Goal: Book appointment/travel/reservation

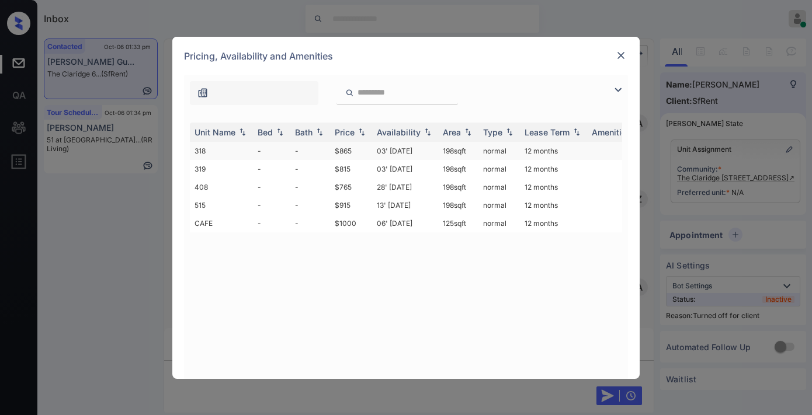
scroll to position [2645, 0]
click at [353, 152] on td "$865" at bounding box center [351, 151] width 42 height 18
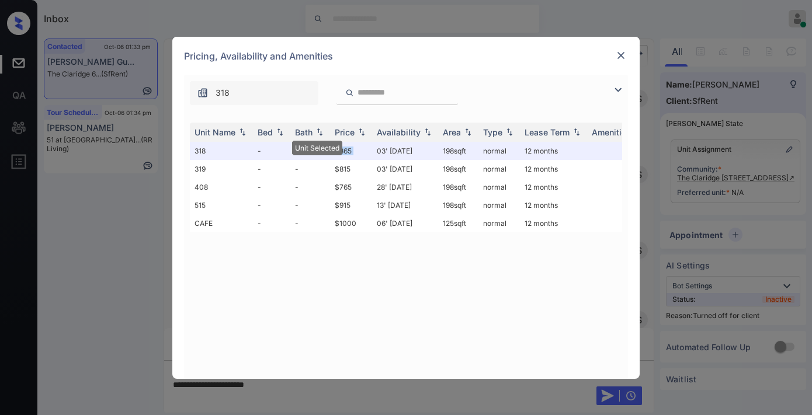
click at [623, 55] on img at bounding box center [621, 56] width 12 height 12
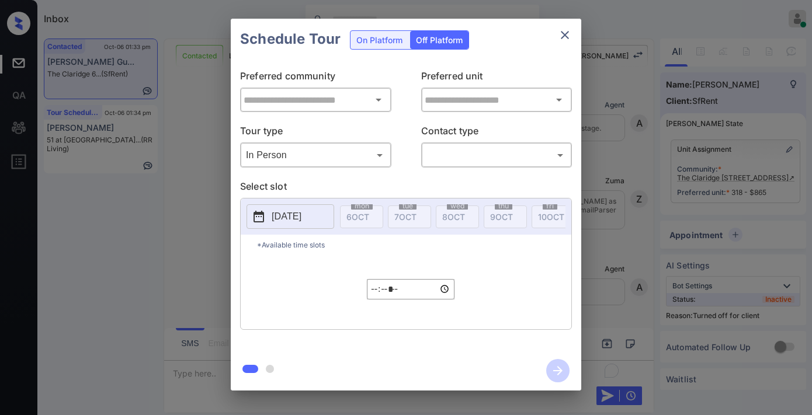
type input "**********"
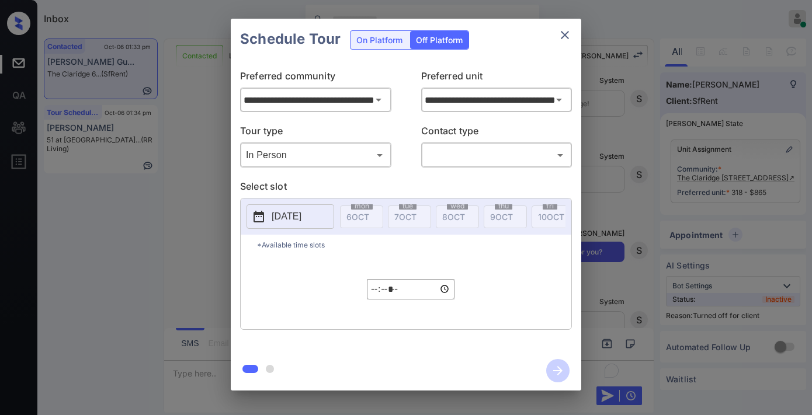
click at [557, 159] on body "Inbox Samantha Soliven Online Set yourself offline Set yourself on break Profil…" at bounding box center [406, 207] width 812 height 415
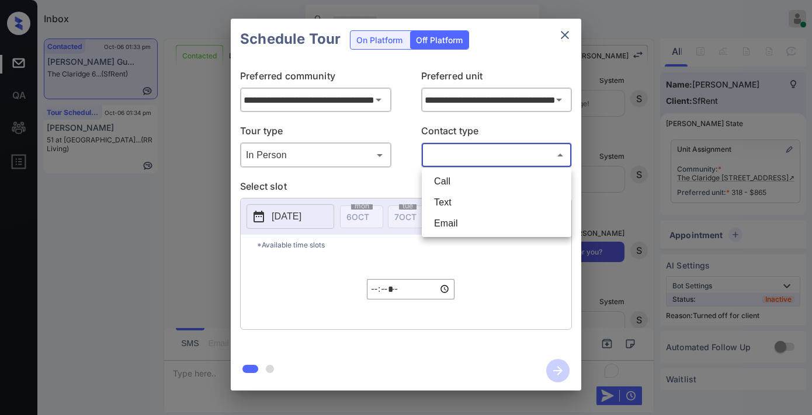
click at [447, 200] on li "Text" at bounding box center [497, 202] width 144 height 21
type input "****"
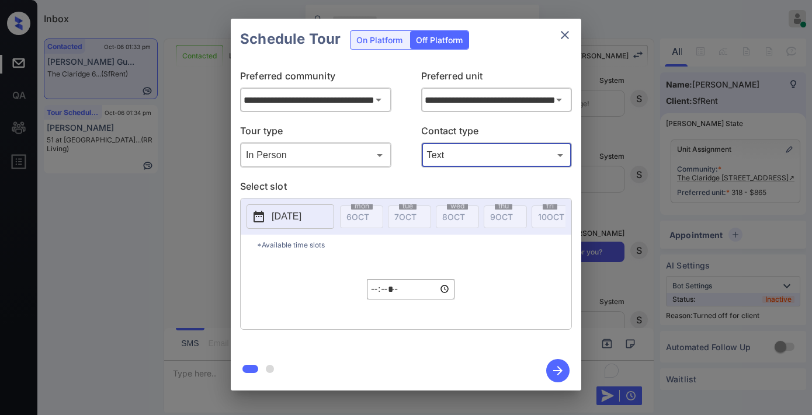
click at [327, 219] on button "2025-10-06" at bounding box center [290, 216] width 88 height 25
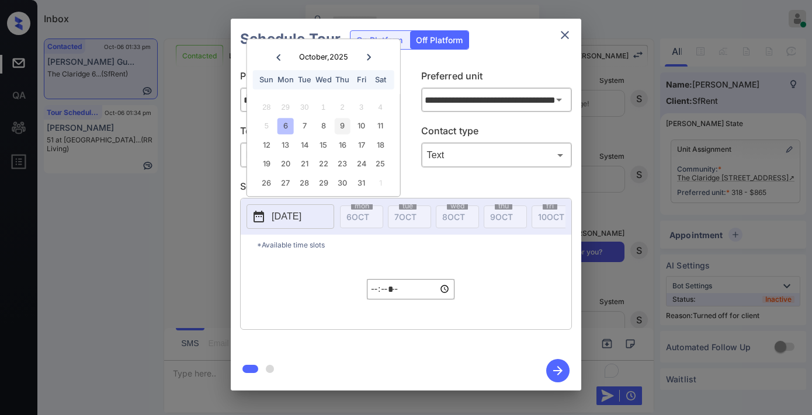
click at [342, 131] on div "9" at bounding box center [343, 127] width 16 height 16
click at [381, 300] on input "*****" at bounding box center [411, 289] width 88 height 20
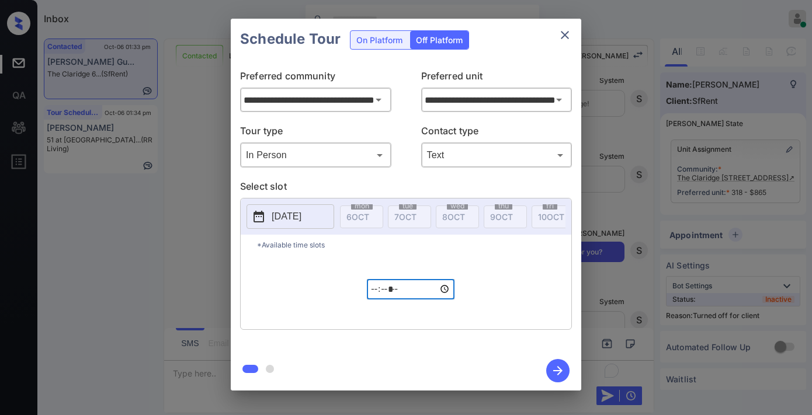
type input "*****"
click at [554, 367] on icon "button" at bounding box center [557, 370] width 23 height 23
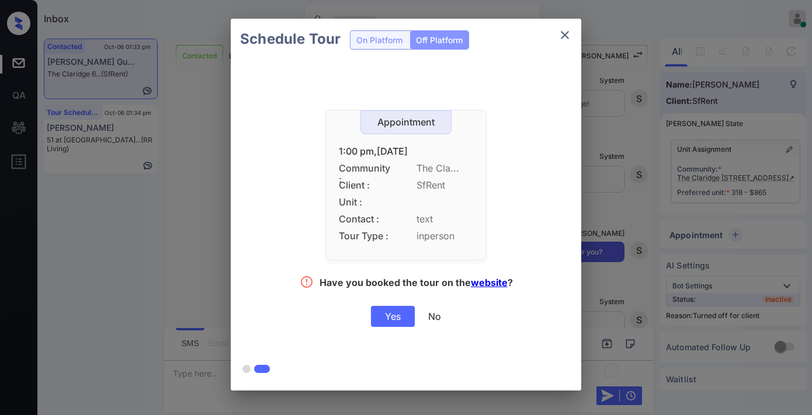
click at [395, 328] on div "Appointment 1:00 pm,Thu,09-Oct-2025 Community : The Cla... Client : SfRent Unit…" at bounding box center [406, 221] width 350 height 322
click at [394, 318] on div "Yes" at bounding box center [393, 316] width 44 height 21
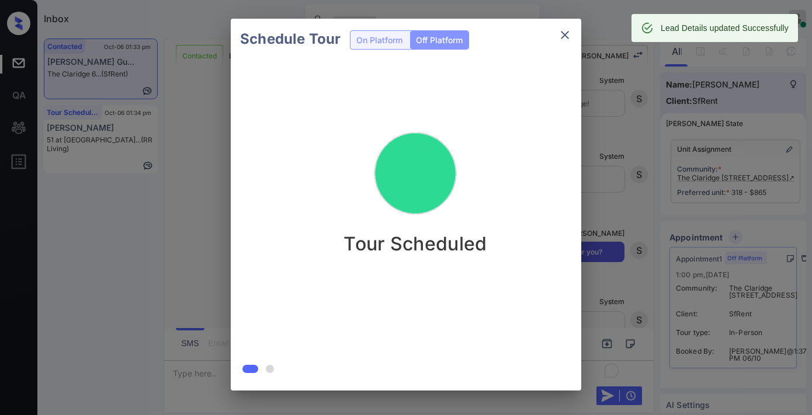
click at [565, 33] on icon "close" at bounding box center [565, 35] width 14 height 14
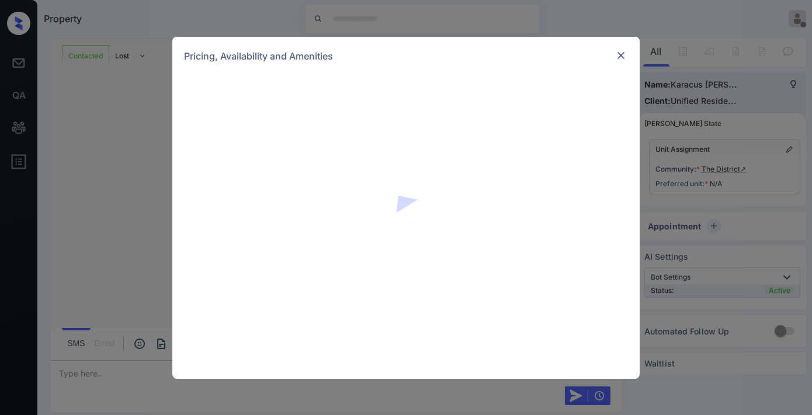
scroll to position [1479, 0]
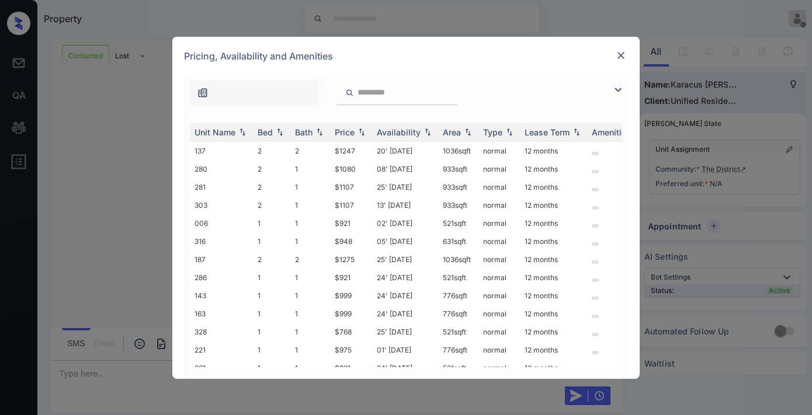
click at [354, 133] on div "Price" at bounding box center [345, 132] width 20 height 10
drag, startPoint x: 333, startPoint y: 147, endPoint x: 326, endPoint y: 145, distance: 7.8
click at [326, 145] on tr "328 1 1 $768 25' Dec 25 521 sqft normal 12 months" at bounding box center [495, 151] width 610 height 18
copy tr "$768"
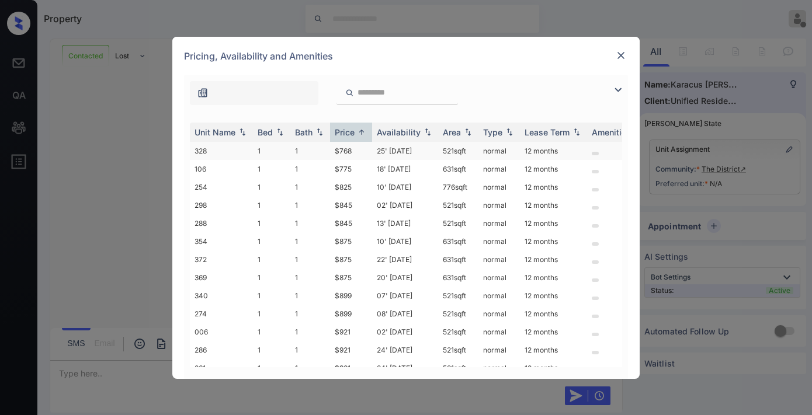
click at [388, 146] on td "25' Dec 25" at bounding box center [405, 151] width 66 height 18
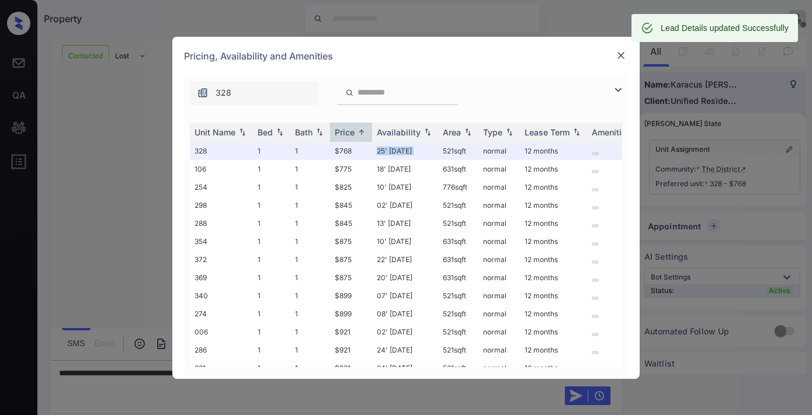
click at [617, 54] on img at bounding box center [621, 56] width 12 height 12
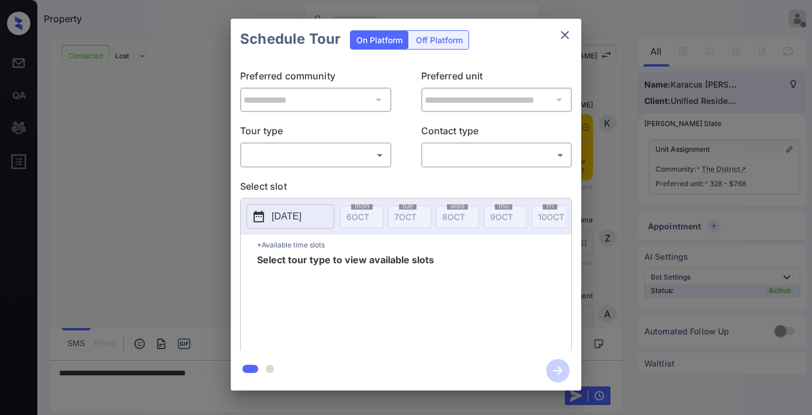
scroll to position [388, 0]
click at [353, 154] on body "Property [PERSON_NAME] Offline Set yourself online Set yourself on break Profil…" at bounding box center [406, 207] width 812 height 415
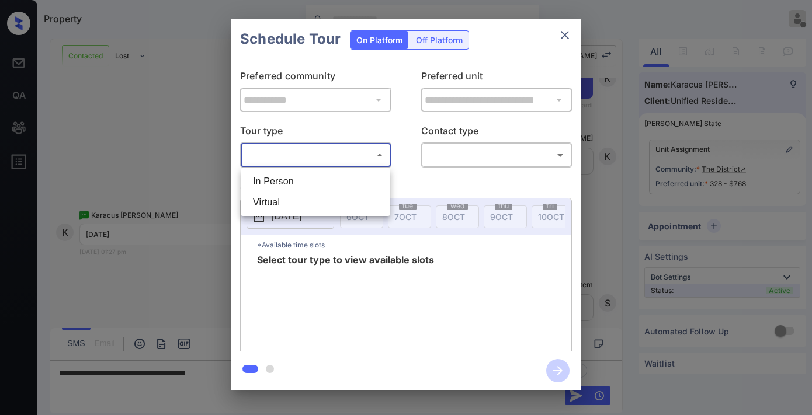
click at [335, 184] on li "In Person" at bounding box center [316, 181] width 144 height 21
type input "********"
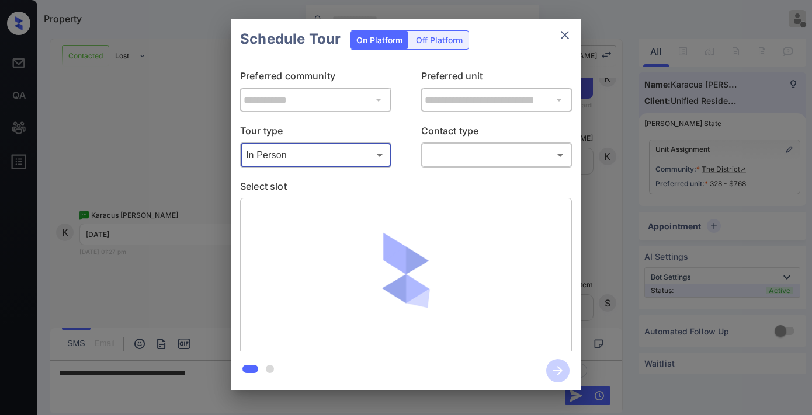
click at [485, 155] on body "Property Samantha Soliven Offline Set yourself online Set yourself on break Pro…" at bounding box center [406, 207] width 812 height 415
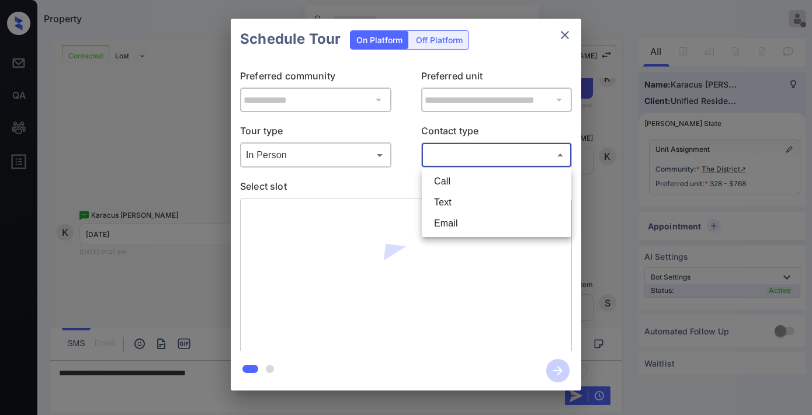
click at [469, 194] on li "Text" at bounding box center [497, 202] width 144 height 21
type input "****"
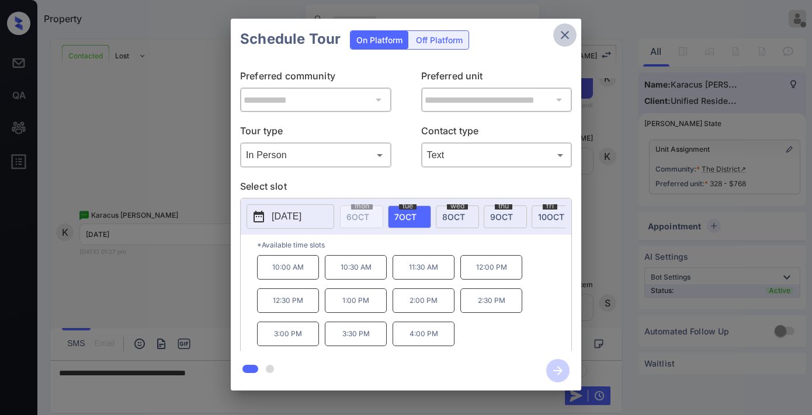
click at [572, 30] on button "close" at bounding box center [564, 34] width 23 height 23
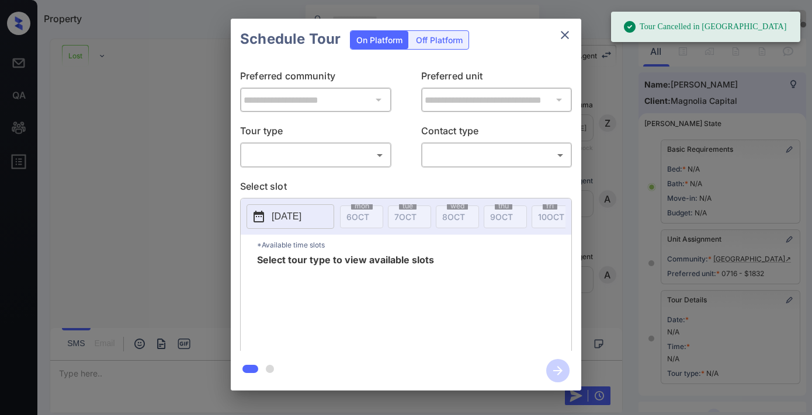
click at [322, 152] on body "Tour Cancelled in Knock Property Samantha Soliven Offline Set yourself online S…" at bounding box center [406, 207] width 812 height 415
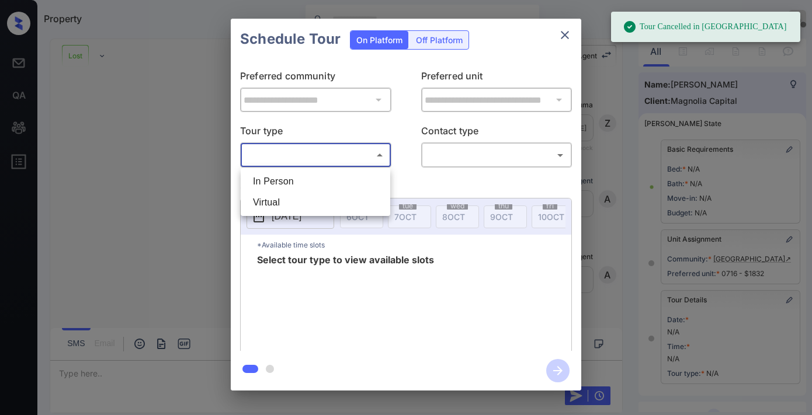
scroll to position [171, 0]
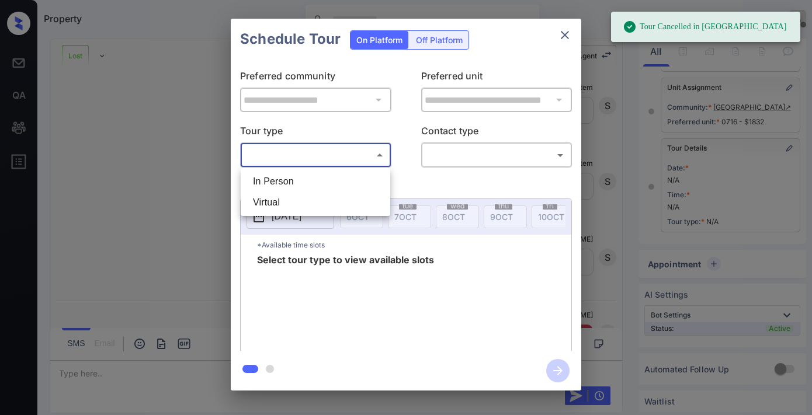
click at [330, 176] on li "In Person" at bounding box center [316, 181] width 144 height 21
type input "********"
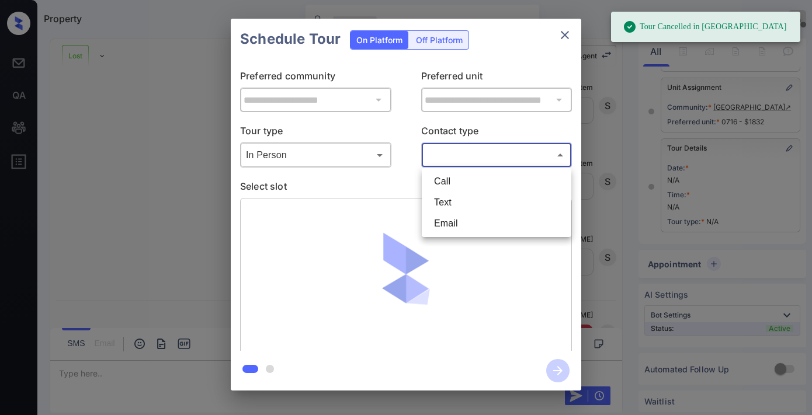
click at [449, 155] on body "Tour Cancelled in Knock Property Samantha Soliven Offline Set yourself online S…" at bounding box center [406, 207] width 812 height 415
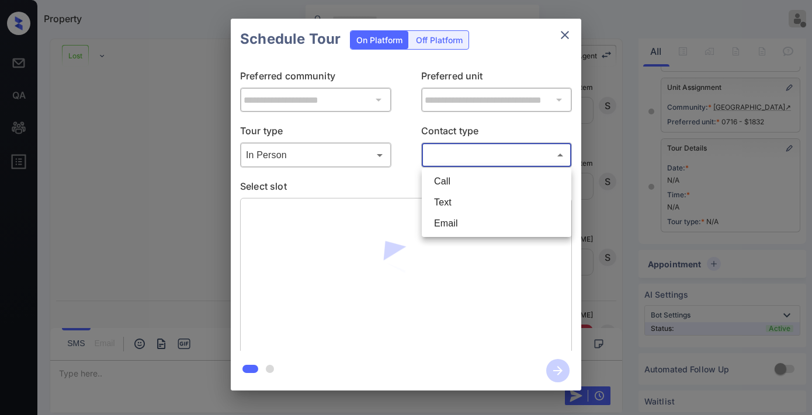
click at [472, 201] on li "Text" at bounding box center [497, 202] width 144 height 21
type input "****"
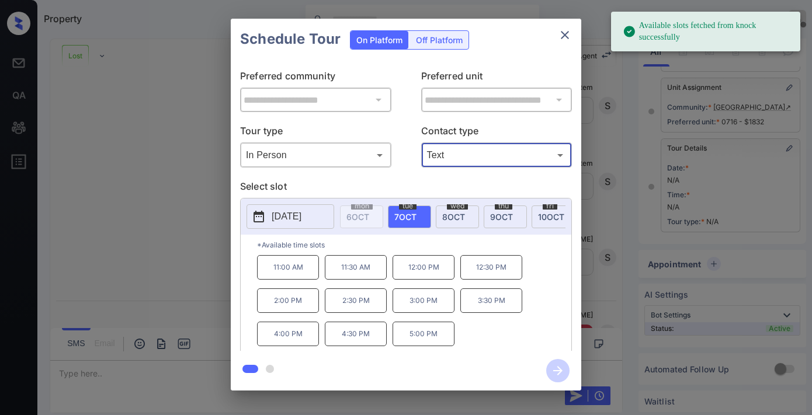
click at [500, 308] on p "3:30 PM" at bounding box center [491, 300] width 62 height 25
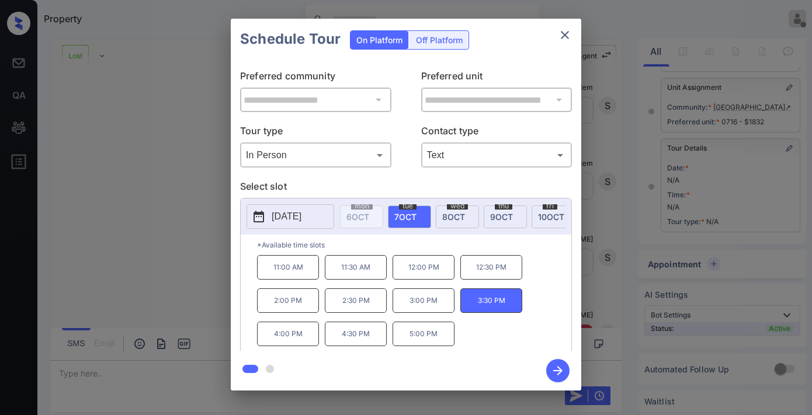
click at [554, 367] on icon "button" at bounding box center [557, 370] width 23 height 23
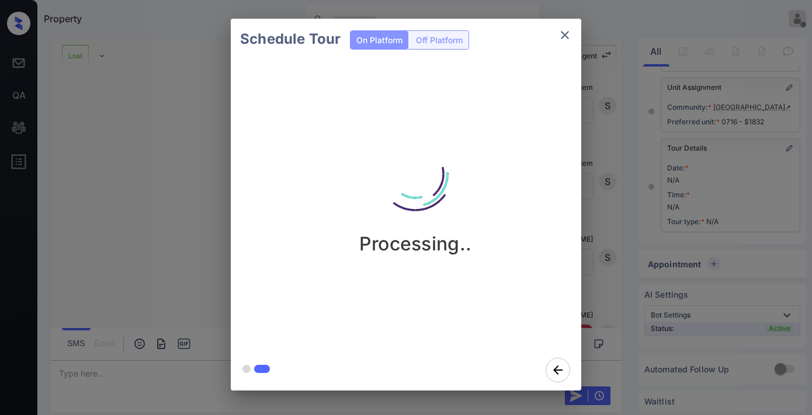
click at [476, 148] on div "Processing.." at bounding box center [415, 186] width 350 height 140
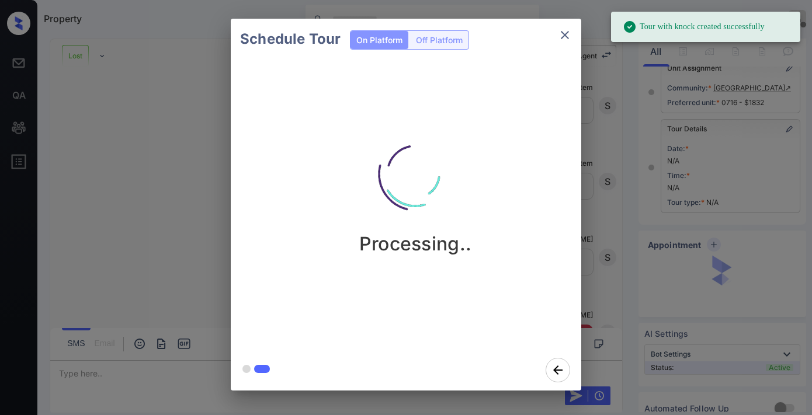
scroll to position [194, 0]
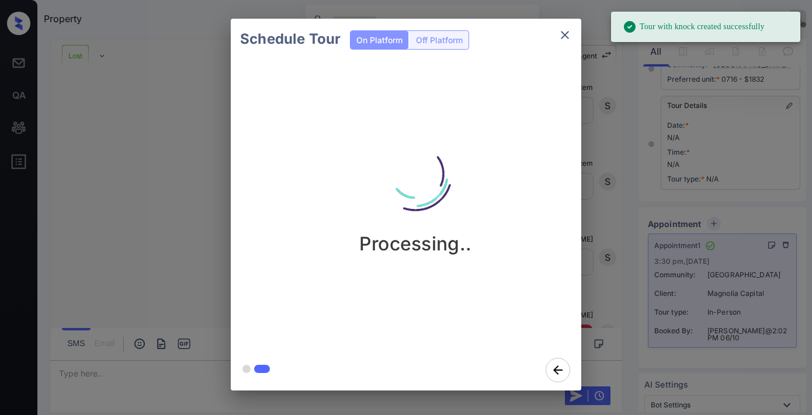
click at [637, 178] on div "Schedule Tour On Platform Off Platform Processing.." at bounding box center [406, 204] width 812 height 409
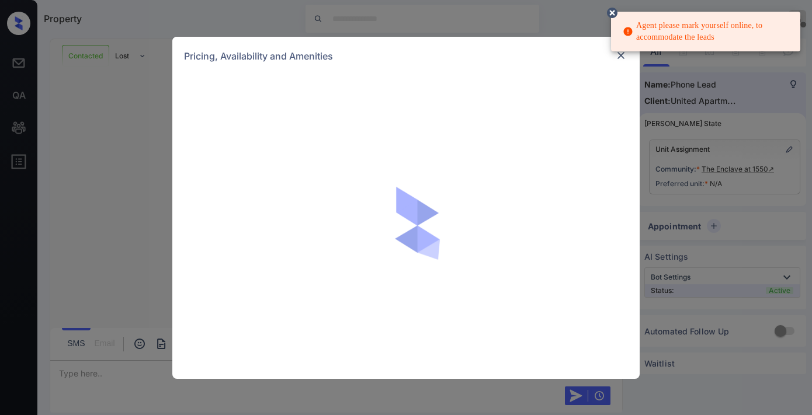
scroll to position [294, 0]
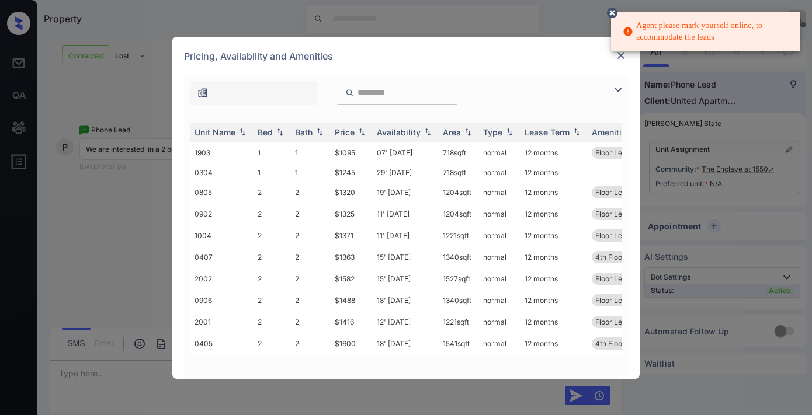
click at [613, 12] on circle at bounding box center [612, 12] width 7 height 7
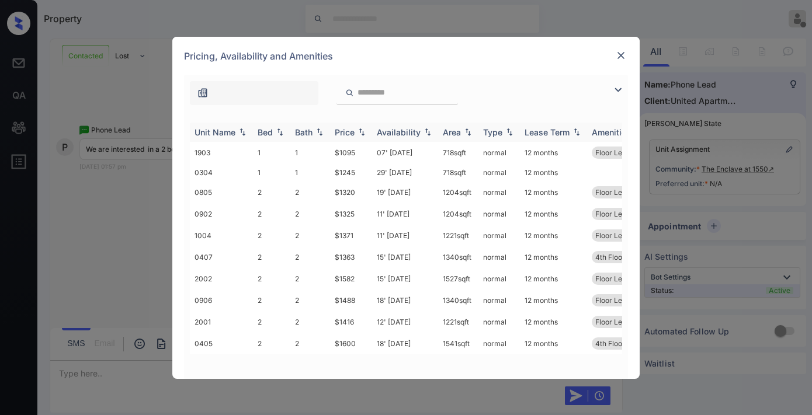
click at [352, 128] on div "Price" at bounding box center [345, 132] width 20 height 10
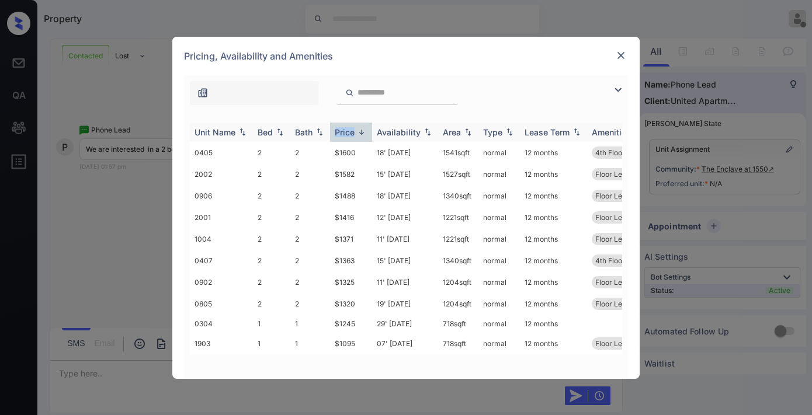
click at [352, 128] on div "Price" at bounding box center [345, 132] width 20 height 10
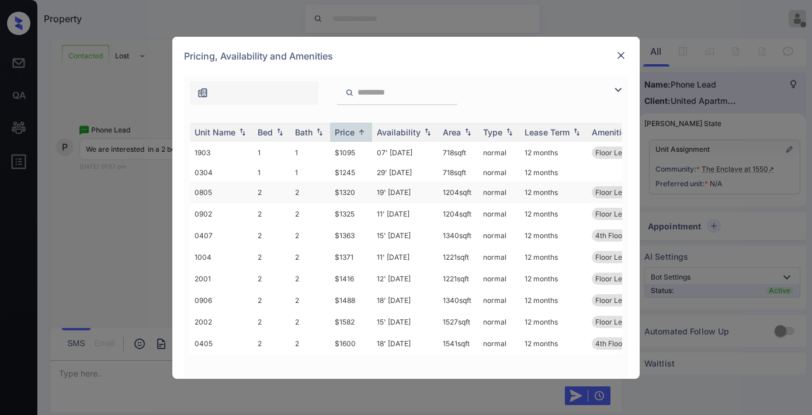
click at [356, 185] on td "$1320" at bounding box center [351, 193] width 42 height 22
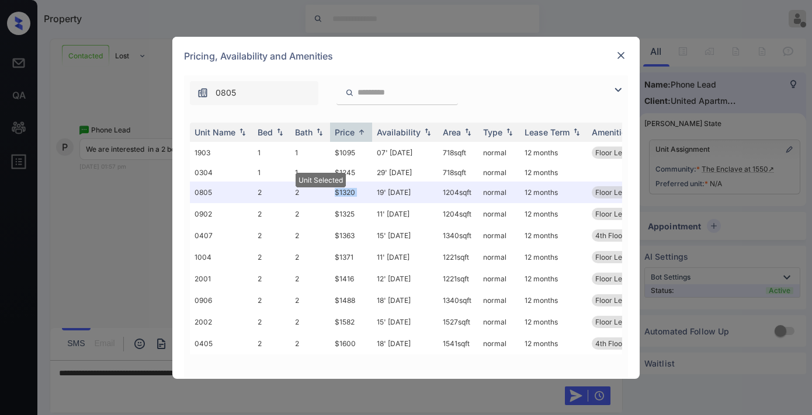
click at [526, 74] on div "Pricing, Availability and Amenities" at bounding box center [405, 56] width 467 height 39
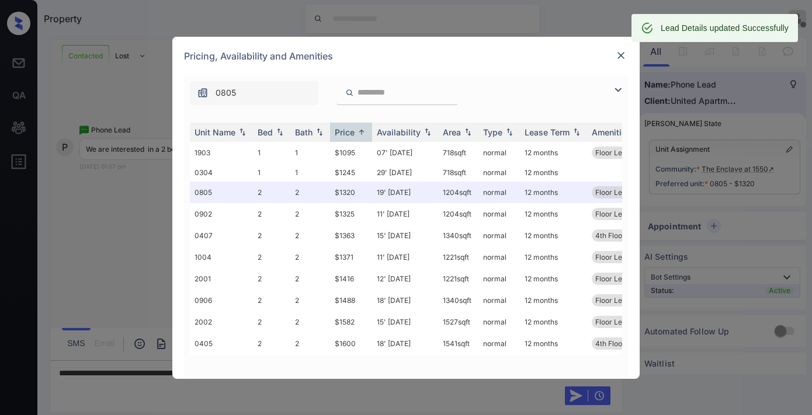
click at [620, 57] on img at bounding box center [621, 56] width 12 height 12
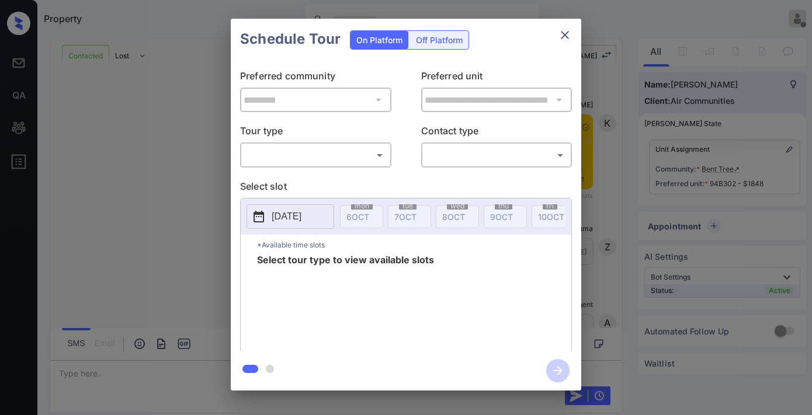
scroll to position [1391, 0]
click at [301, 159] on body "Property Samantha Soliven Offline Set yourself online Set yourself on break Pro…" at bounding box center [406, 207] width 812 height 415
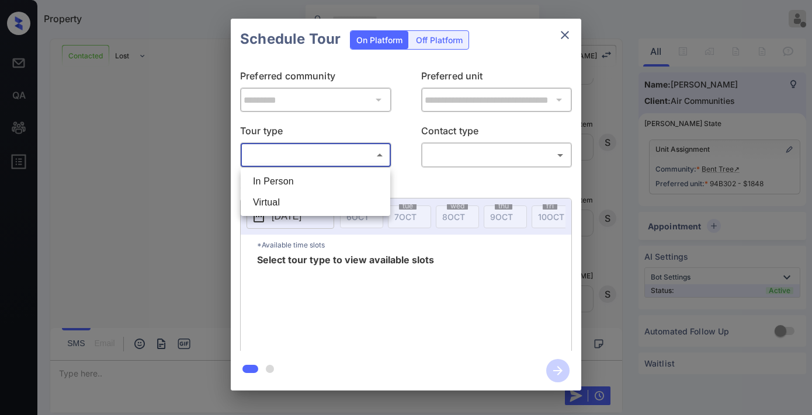
click at [304, 178] on li "In Person" at bounding box center [316, 181] width 144 height 21
type input "********"
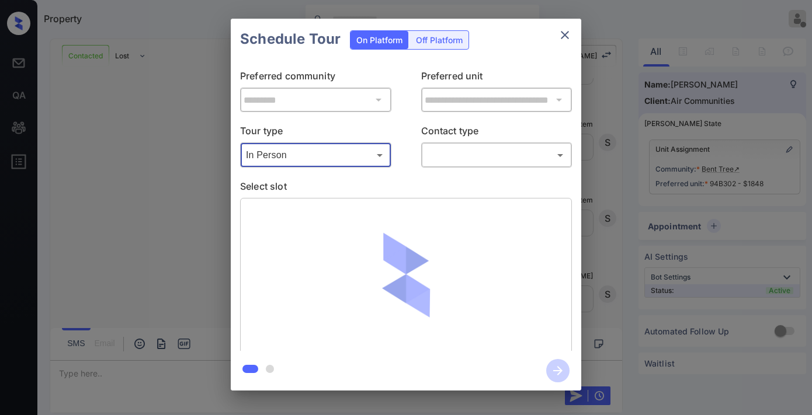
click at [454, 162] on body "Property Samantha Soliven Offline Set yourself online Set yourself on break Pro…" at bounding box center [406, 207] width 812 height 415
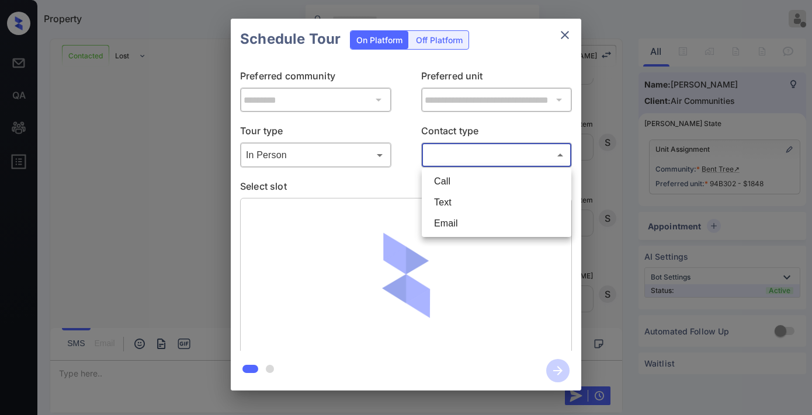
click at [453, 220] on li "Email" at bounding box center [497, 223] width 144 height 21
type input "*****"
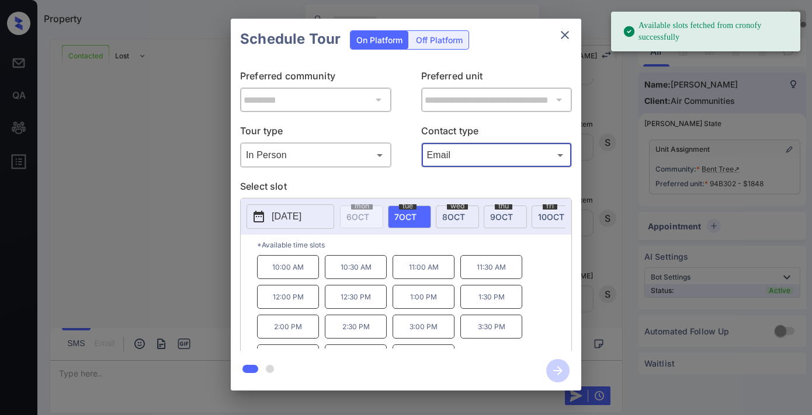
click at [290, 219] on p "[DATE]" at bounding box center [287, 217] width 30 height 14
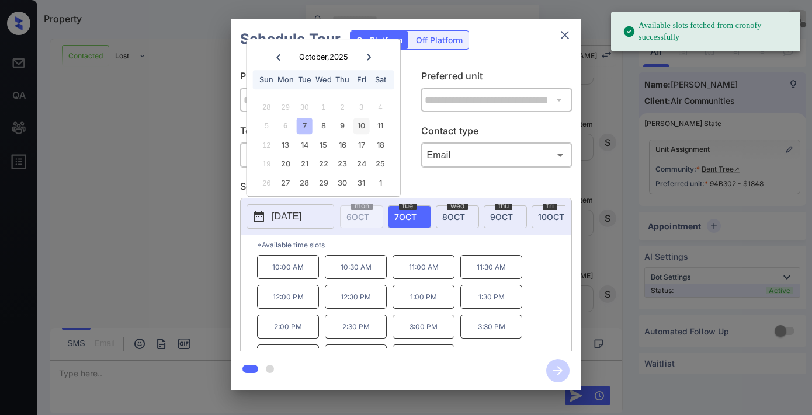
click at [357, 125] on div "10" at bounding box center [361, 127] width 16 height 16
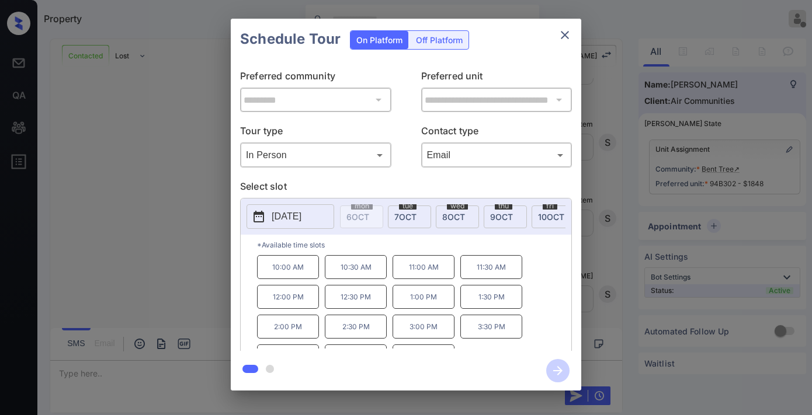
click at [305, 267] on p "10:00 AM" at bounding box center [288, 267] width 62 height 24
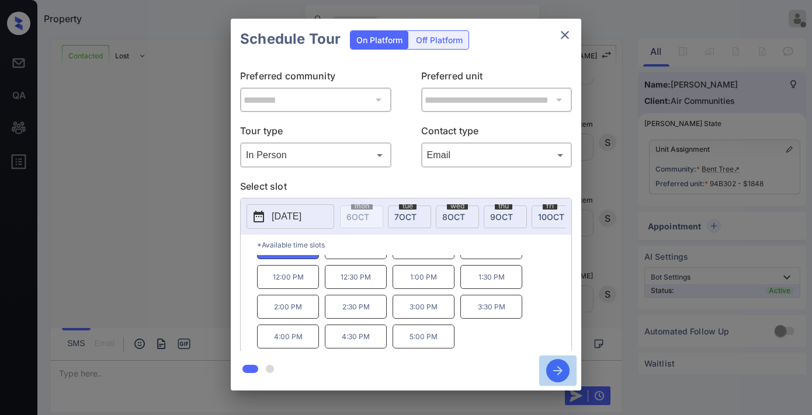
click at [554, 368] on icon "button" at bounding box center [557, 370] width 23 height 23
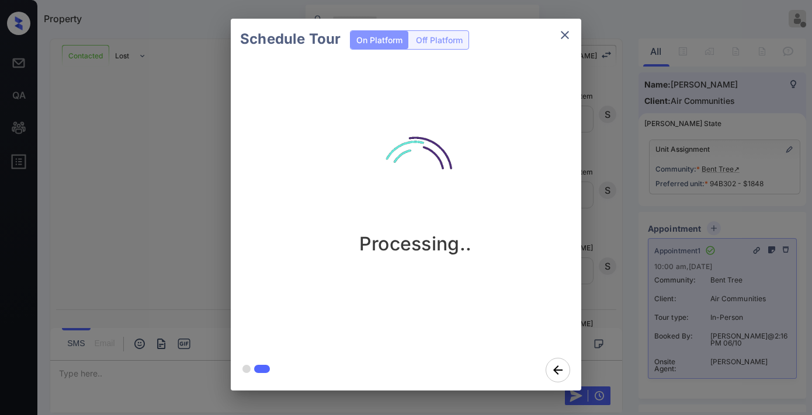
click at [568, 36] on icon "close" at bounding box center [565, 35] width 14 height 14
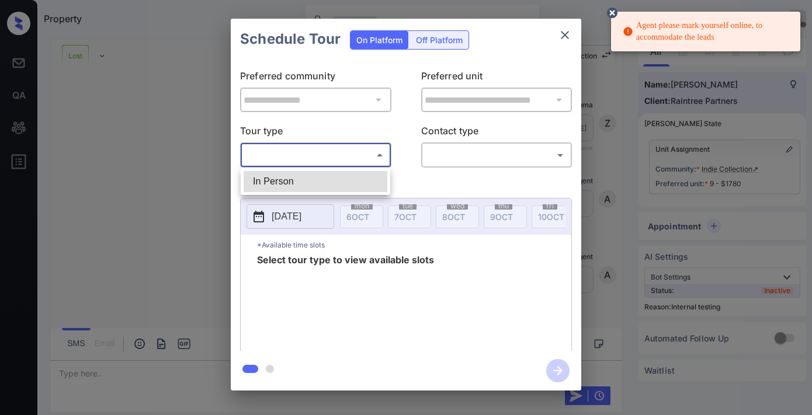
scroll to position [3362, 0]
click at [308, 171] on li "In Person" at bounding box center [316, 181] width 144 height 21
type input "********"
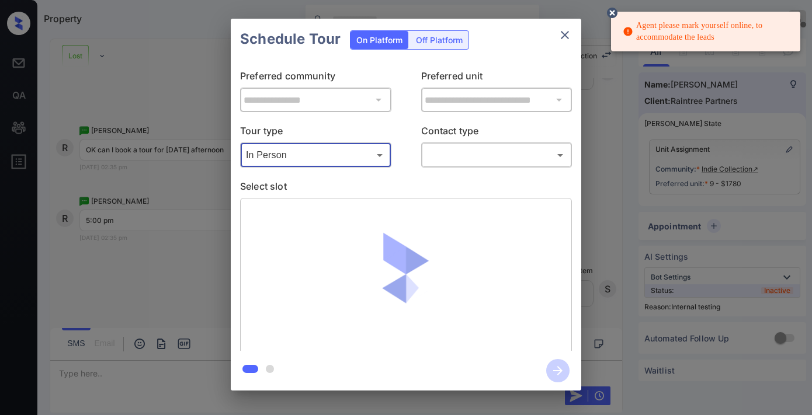
click at [463, 144] on div "​ ​" at bounding box center [496, 154] width 151 height 25
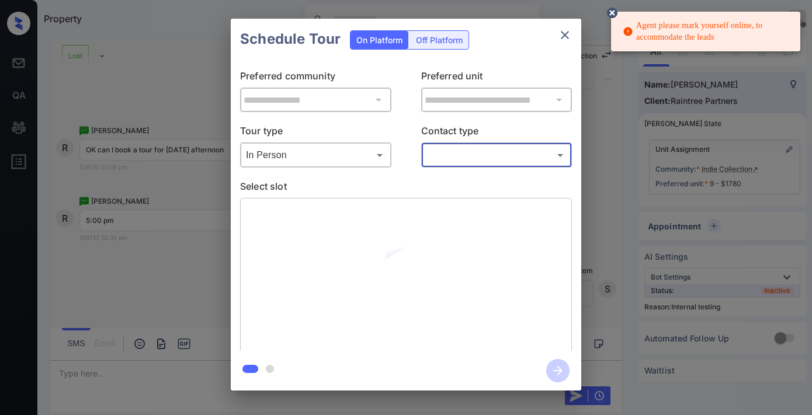
click at [464, 158] on body "Agent please mark yourself online, to accommodate the leads Property Samantha S…" at bounding box center [406, 207] width 812 height 415
click at [451, 197] on li "Text" at bounding box center [497, 202] width 144 height 21
type input "****"
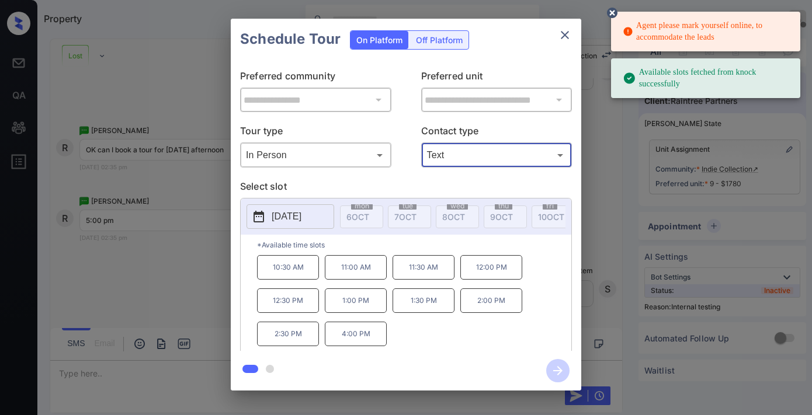
click at [301, 215] on p "2025-10-15" at bounding box center [287, 217] width 30 height 14
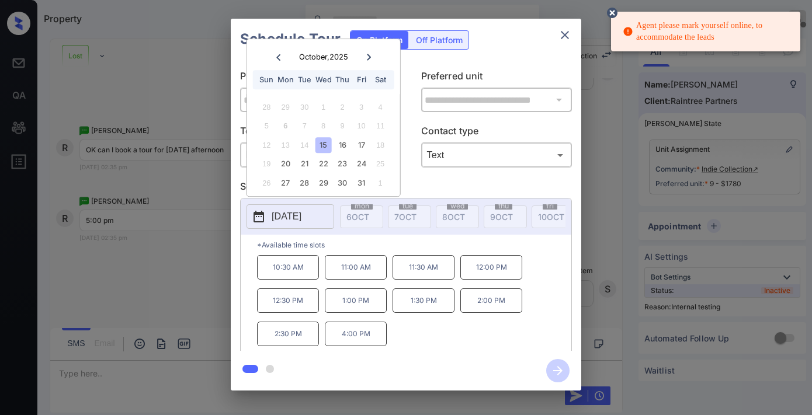
click at [565, 34] on icon "close" at bounding box center [565, 35] width 8 height 8
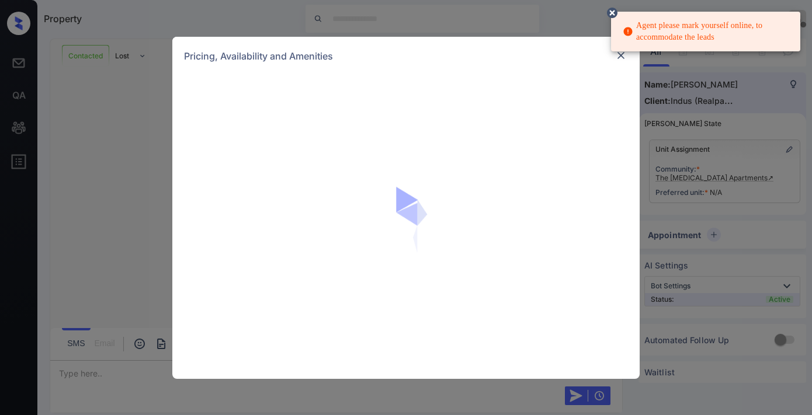
scroll to position [454, 0]
click at [609, 13] on icon at bounding box center [612, 13] width 11 height 11
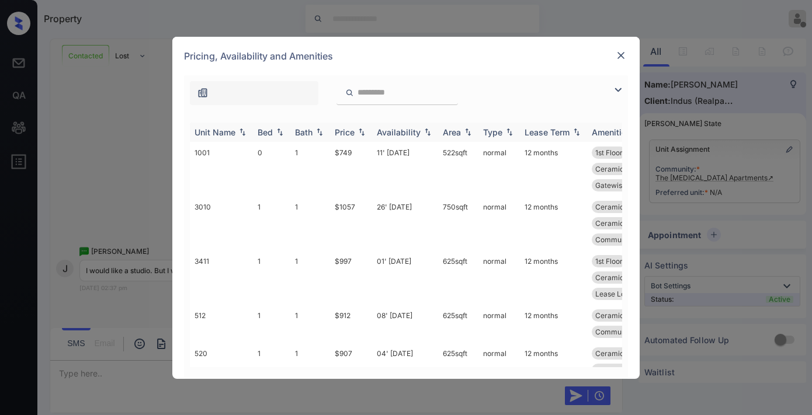
click at [351, 127] on div "Price" at bounding box center [345, 132] width 20 height 10
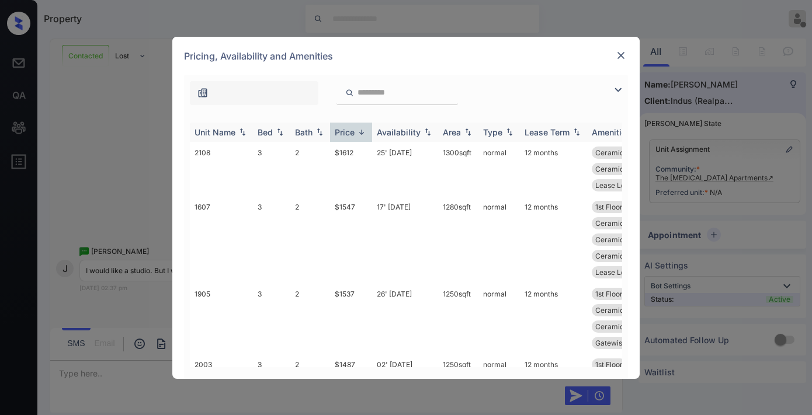
click at [351, 127] on div "Price" at bounding box center [345, 132] width 20 height 10
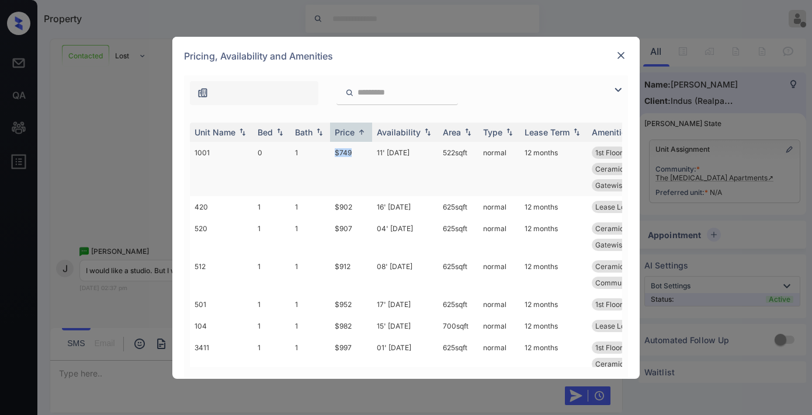
drag, startPoint x: 356, startPoint y: 154, endPoint x: 329, endPoint y: 152, distance: 27.5
click at [329, 152] on tr "1001 0 1 $749 11' [DATE] 522 sqft normal 12 months 1st Floor Ceramic Tile Di...…" at bounding box center [495, 169] width 610 height 54
copy tr "$749"
click at [378, 152] on td "11' [DATE]" at bounding box center [405, 169] width 66 height 54
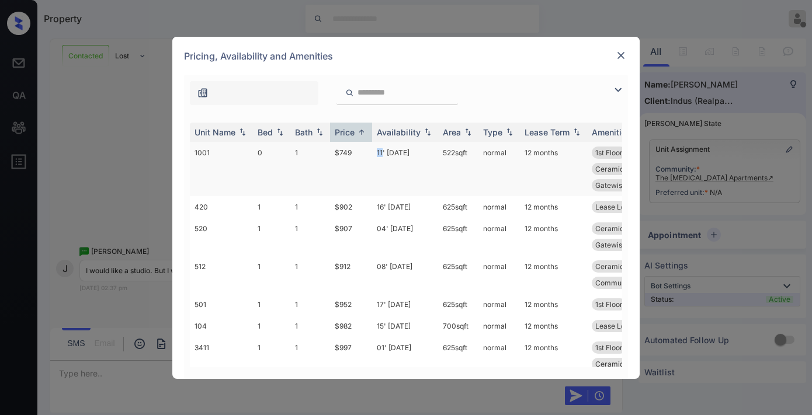
click at [378, 152] on td "11' [DATE]" at bounding box center [405, 169] width 66 height 54
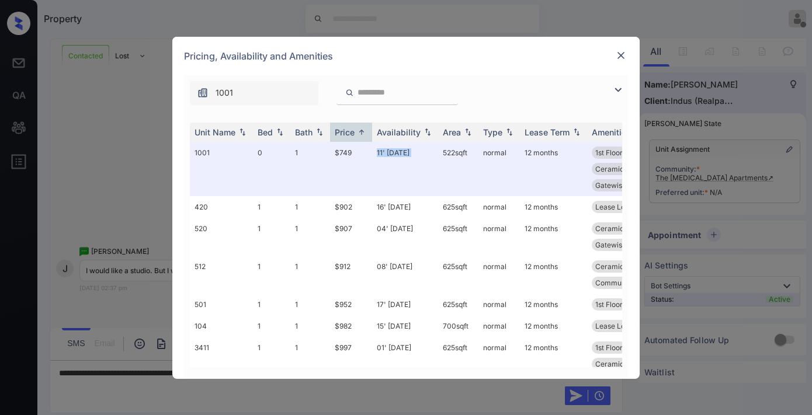
click at [628, 55] on div "Pricing, Availability and Amenities" at bounding box center [405, 56] width 467 height 39
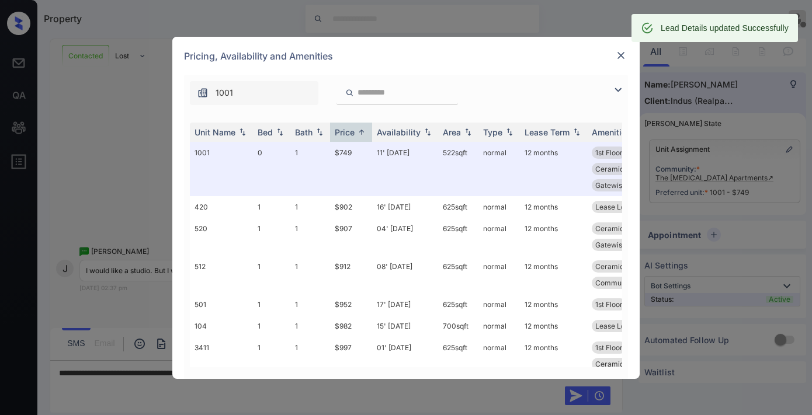
click at [620, 53] on img at bounding box center [621, 56] width 12 height 12
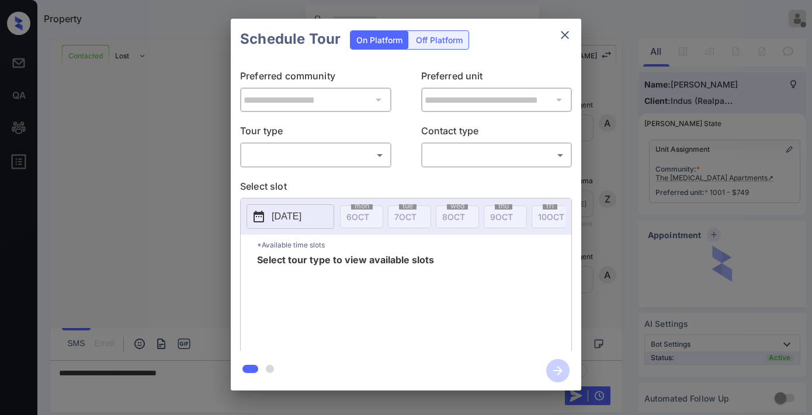
click at [322, 161] on body "Property [PERSON_NAME] Offline Set yourself online Set yourself on break Profil…" at bounding box center [406, 207] width 812 height 415
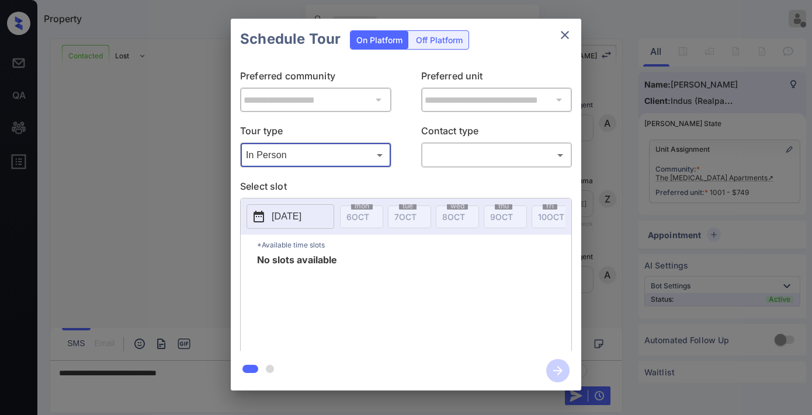
type input "********"
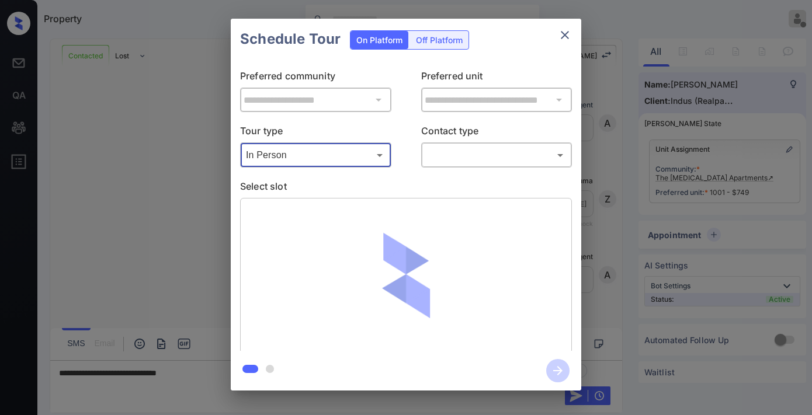
scroll to position [896, 0]
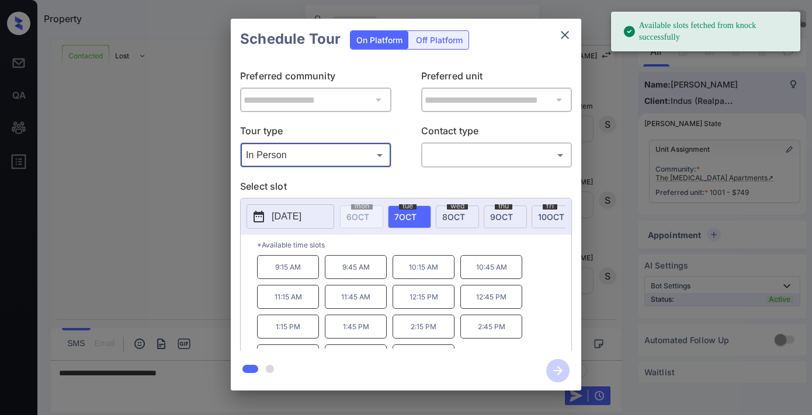
click at [284, 220] on p "2025-10-07" at bounding box center [287, 217] width 30 height 14
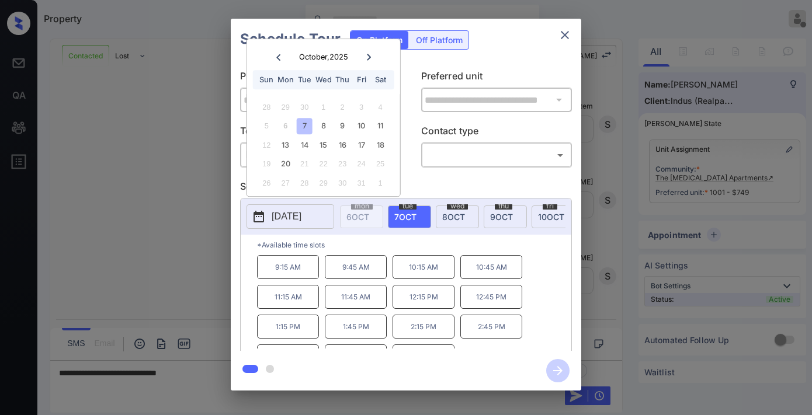
click at [562, 43] on button "close" at bounding box center [564, 34] width 23 height 23
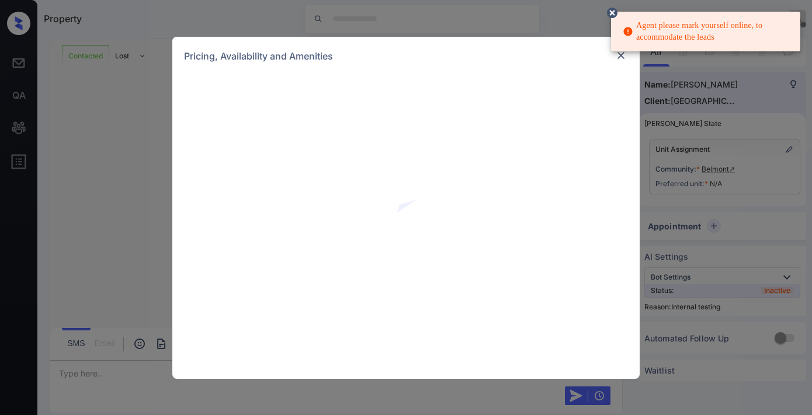
scroll to position [4128, 0]
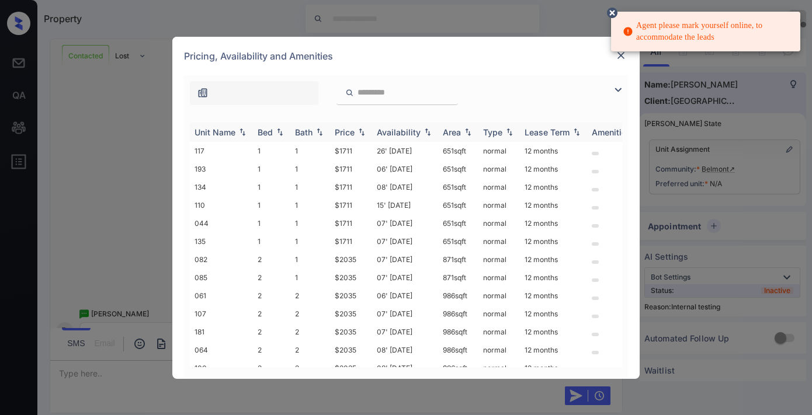
click at [363, 134] on img at bounding box center [362, 132] width 12 height 8
drag, startPoint x: 361, startPoint y: 150, endPoint x: 321, endPoint y: 150, distance: 39.7
click at [321, 150] on tr "117 1 1 $1711 26' Sep 25 651 sqft normal 12 months" at bounding box center [495, 151] width 610 height 18
drag, startPoint x: 353, startPoint y: 152, endPoint x: 340, endPoint y: 149, distance: 13.2
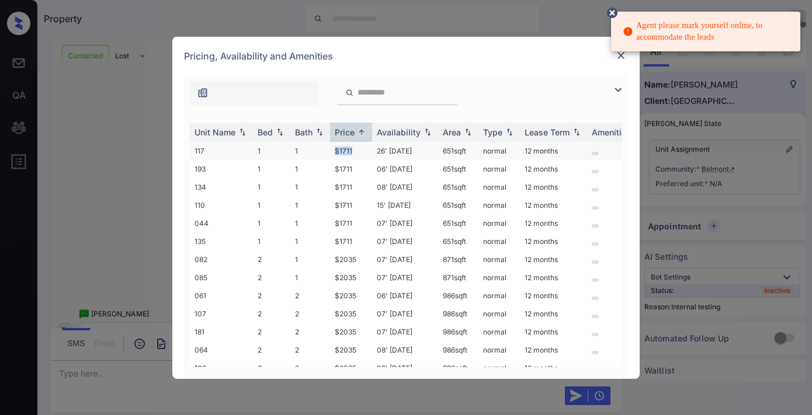
copy tr "$1711"
click at [360, 150] on td "$1711" at bounding box center [351, 151] width 42 height 18
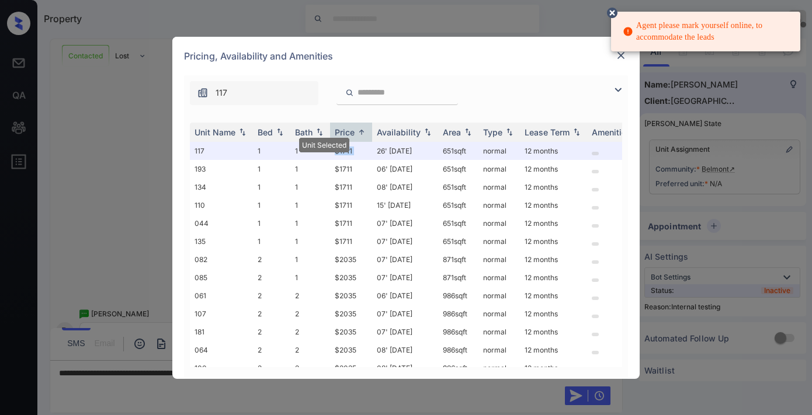
click at [623, 58] on img at bounding box center [621, 56] width 12 height 12
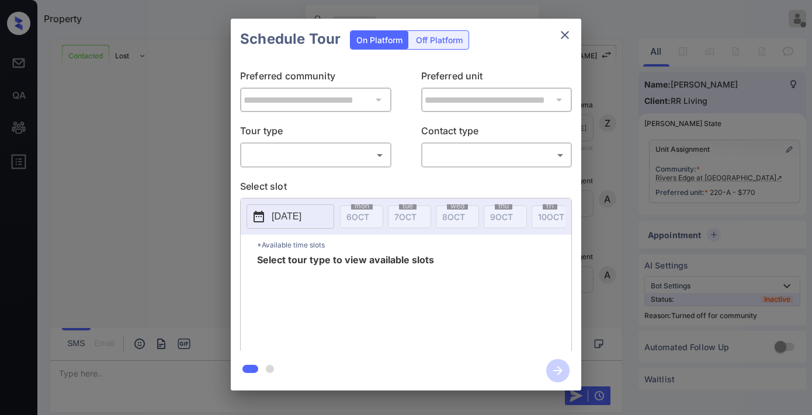
click at [353, 147] on body "Property Samantha Soliven Offline Set yourself online Set yourself on break Pro…" at bounding box center [406, 207] width 812 height 415
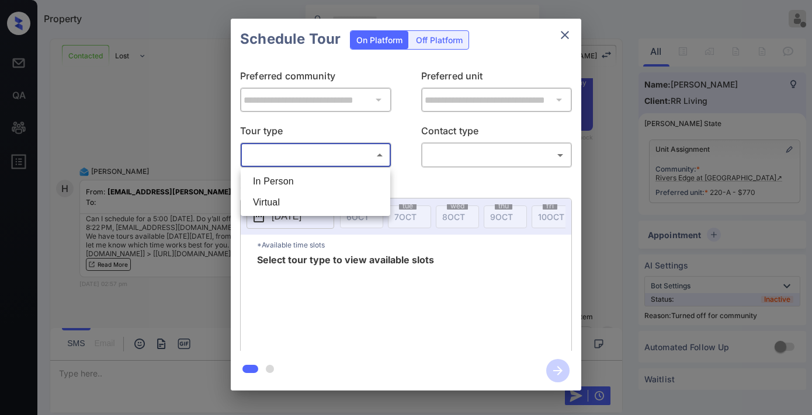
click at [354, 210] on li "Virtual" at bounding box center [316, 202] width 144 height 21
type input "*******"
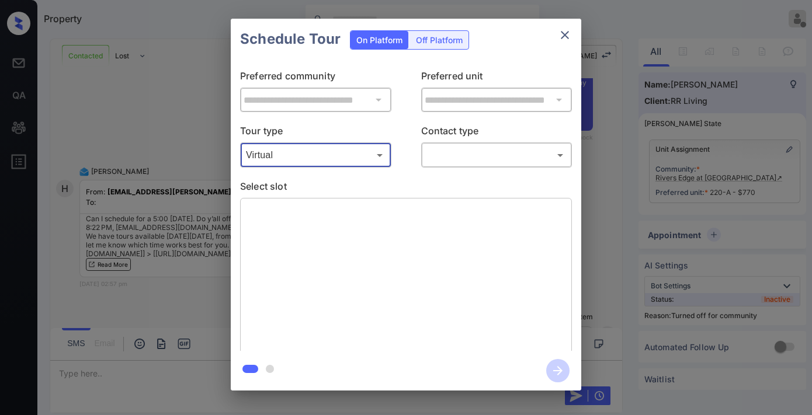
click at [460, 162] on body "Property Samantha Soliven Offline Set yourself online Set yourself on break Pro…" at bounding box center [406, 207] width 812 height 415
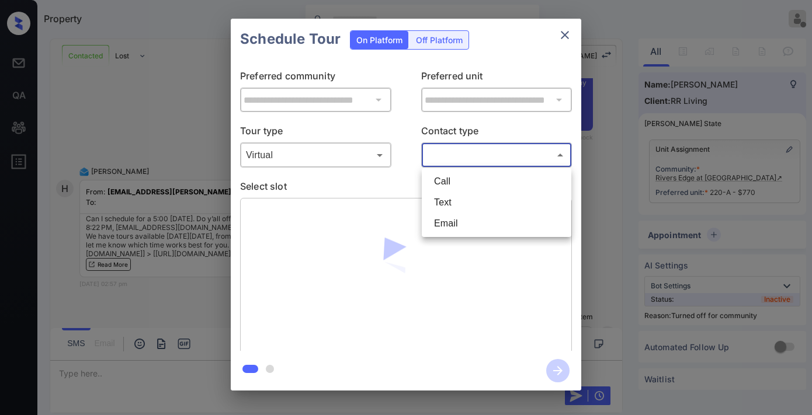
click at [457, 224] on li "Email" at bounding box center [497, 223] width 144 height 21
type input "*****"
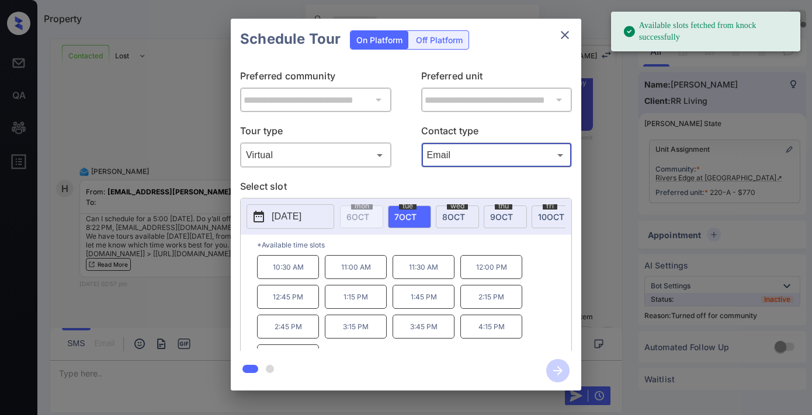
click at [301, 220] on p "2025-10-07" at bounding box center [287, 217] width 30 height 14
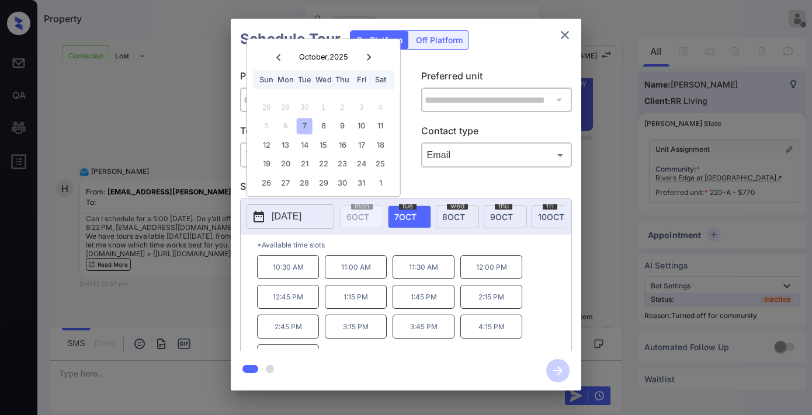
scroll to position [20, 0]
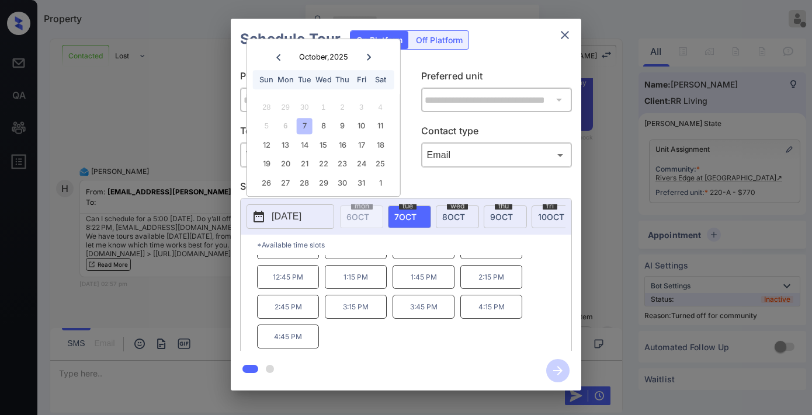
click at [294, 341] on p "4:45 PM" at bounding box center [288, 337] width 62 height 24
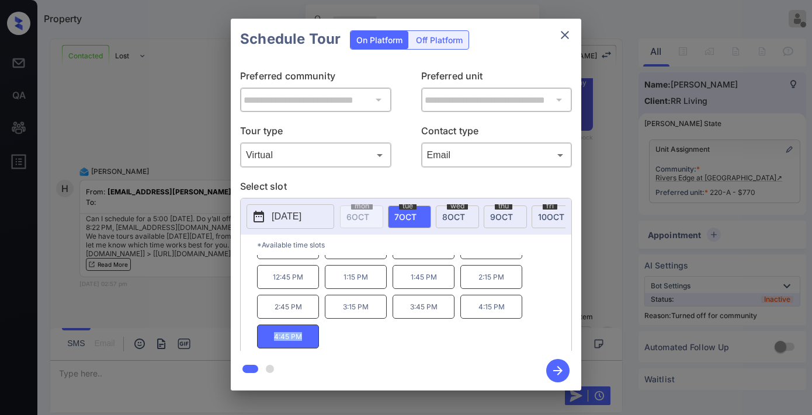
drag, startPoint x: 311, startPoint y: 342, endPoint x: 259, endPoint y: 347, distance: 52.2
click at [259, 347] on p "4:45 PM" at bounding box center [288, 337] width 62 height 24
copy p "4:45 PM"
click at [562, 32] on icon "close" at bounding box center [565, 35] width 14 height 14
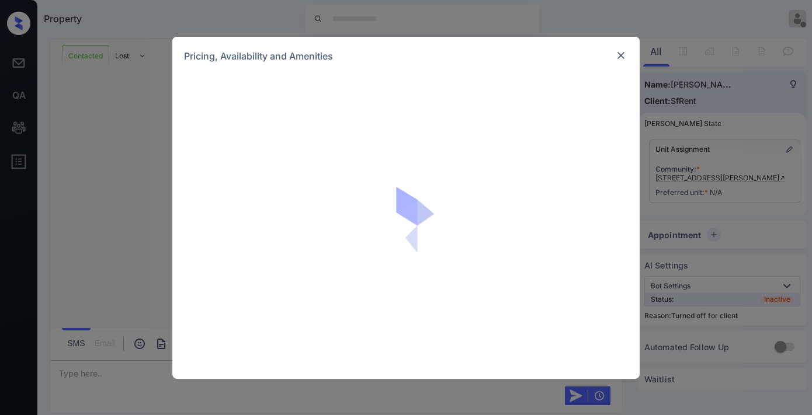
scroll to position [2486, 0]
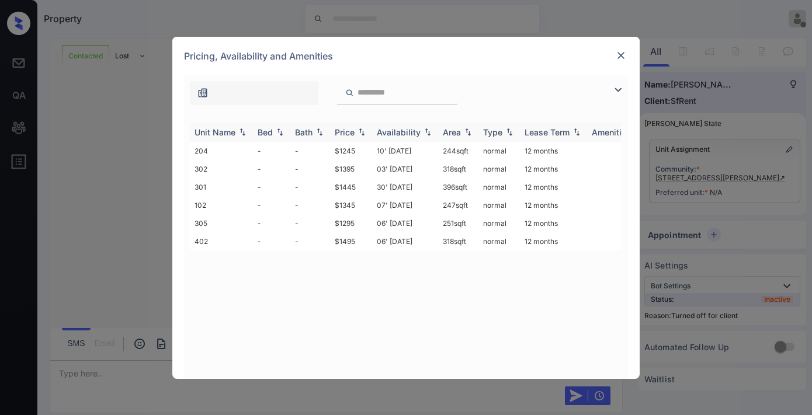
click at [345, 133] on div "Price" at bounding box center [345, 132] width 20 height 10
click at [349, 143] on td "$1245" at bounding box center [351, 151] width 42 height 18
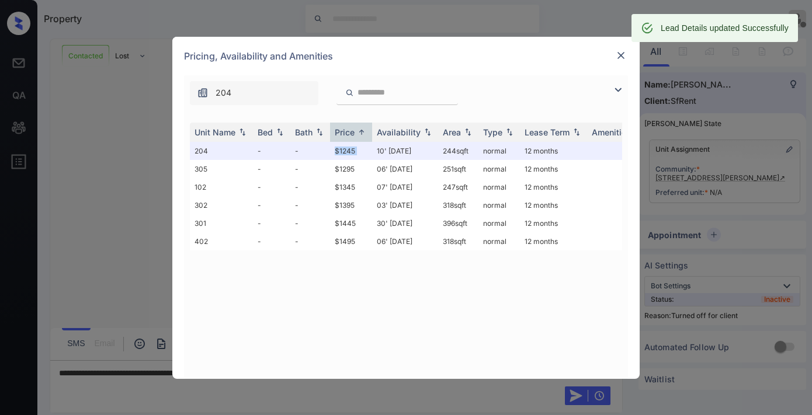
click at [618, 54] on img at bounding box center [621, 56] width 12 height 12
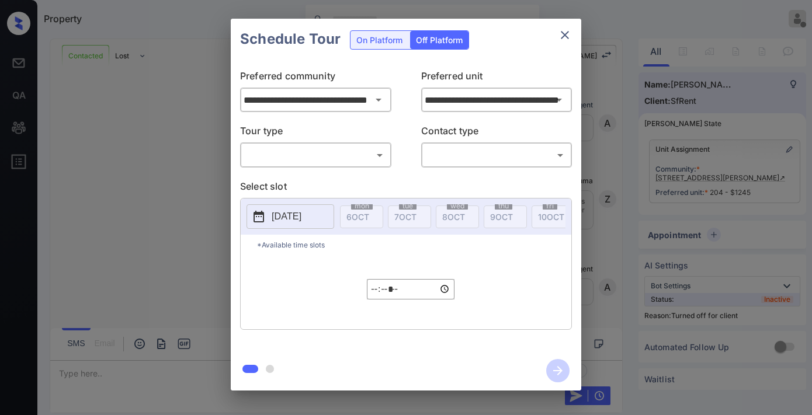
scroll to position [2432, 0]
click at [367, 161] on body "Property Samantha Soliven Offline Set yourself online Set yourself on break Pro…" at bounding box center [406, 207] width 812 height 415
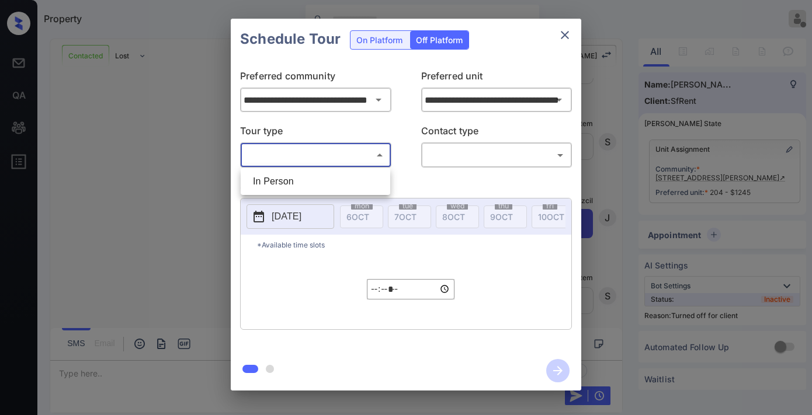
click at [324, 179] on li "In Person" at bounding box center [316, 181] width 144 height 21
type input "********"
click at [462, 148] on body "Property Samantha Soliven Offline Set yourself online Set yourself on break Pro…" at bounding box center [406, 207] width 812 height 415
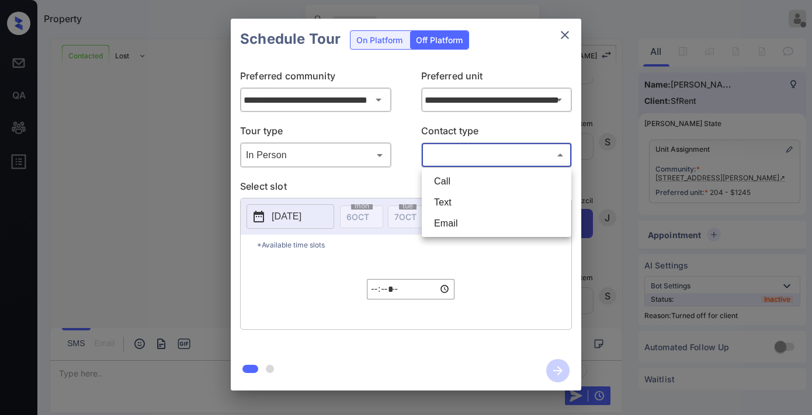
click at [454, 203] on li "Text" at bounding box center [497, 202] width 144 height 21
type input "****"
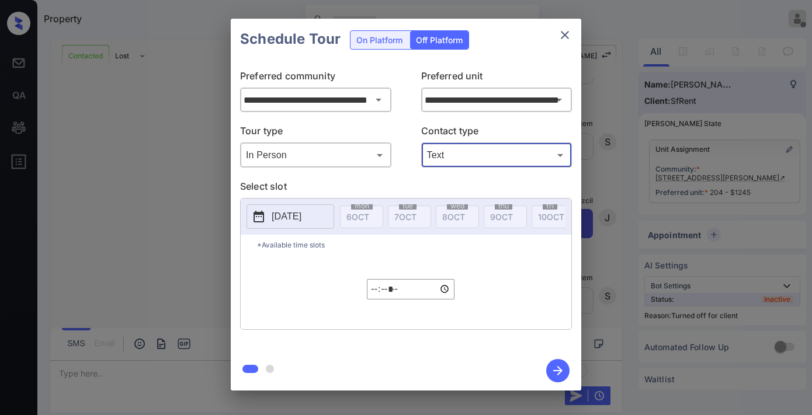
click at [301, 219] on p "[DATE]" at bounding box center [287, 217] width 30 height 14
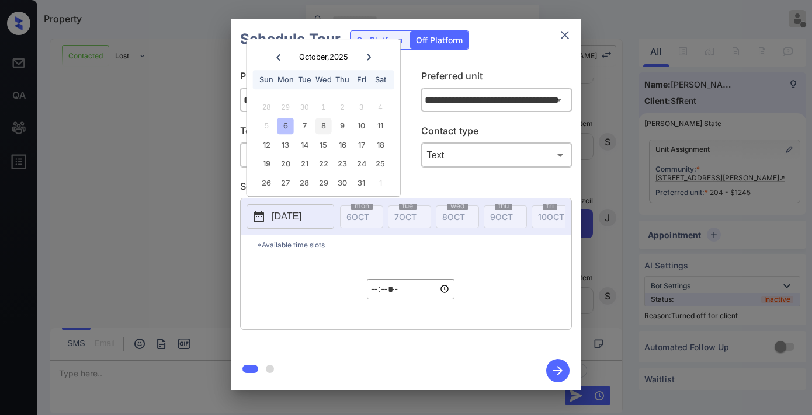
click at [320, 127] on div "8" at bounding box center [323, 127] width 16 height 16
click at [370, 289] on input "*****" at bounding box center [411, 289] width 88 height 20
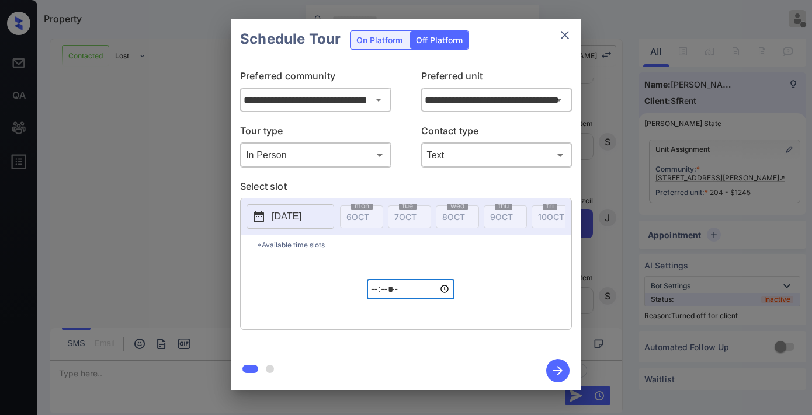
type input "*****"
click at [555, 373] on icon "button" at bounding box center [557, 370] width 23 height 23
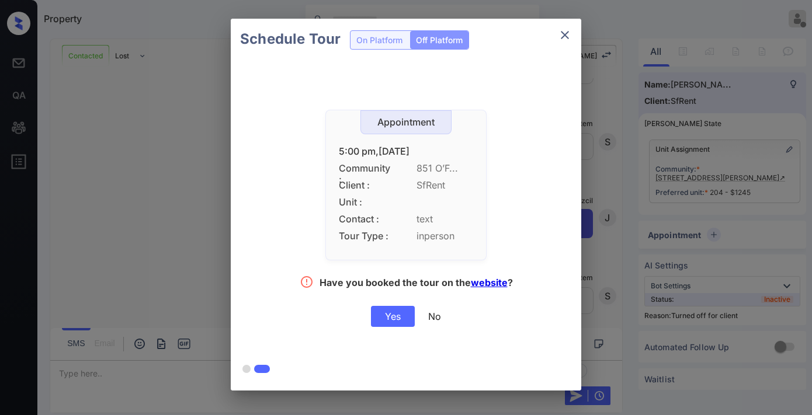
click at [402, 318] on div "Yes" at bounding box center [393, 316] width 44 height 21
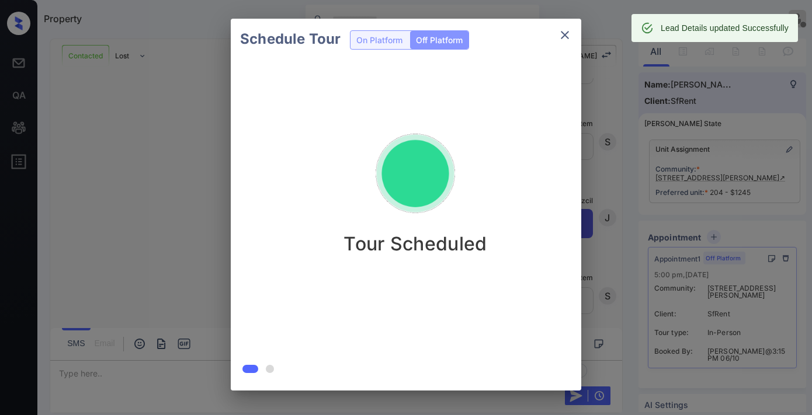
click at [596, 83] on div "Schedule Tour On Platform Off Platform Tour Scheduled" at bounding box center [406, 204] width 812 height 409
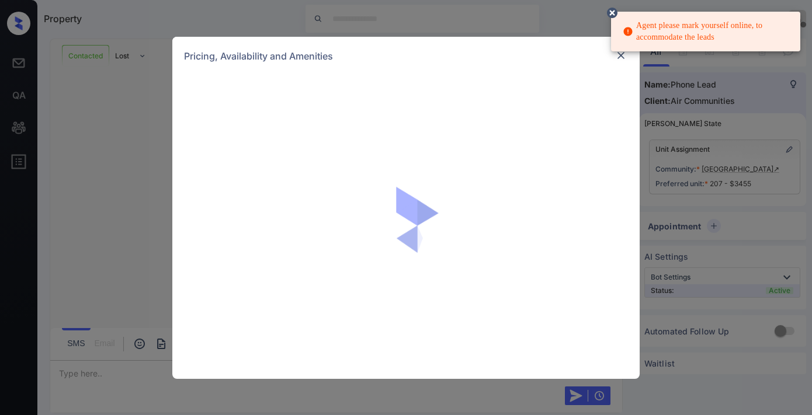
scroll to position [690, 0]
click at [614, 11] on circle at bounding box center [612, 12] width 7 height 7
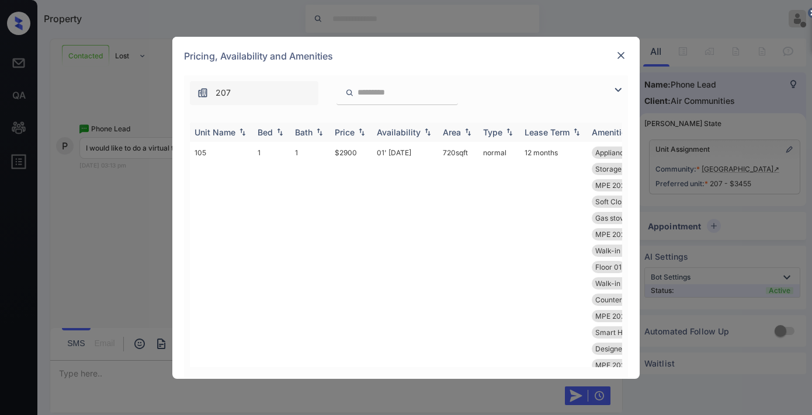
click at [353, 134] on div "Price" at bounding box center [345, 132] width 20 height 10
click at [615, 88] on img at bounding box center [618, 90] width 14 height 14
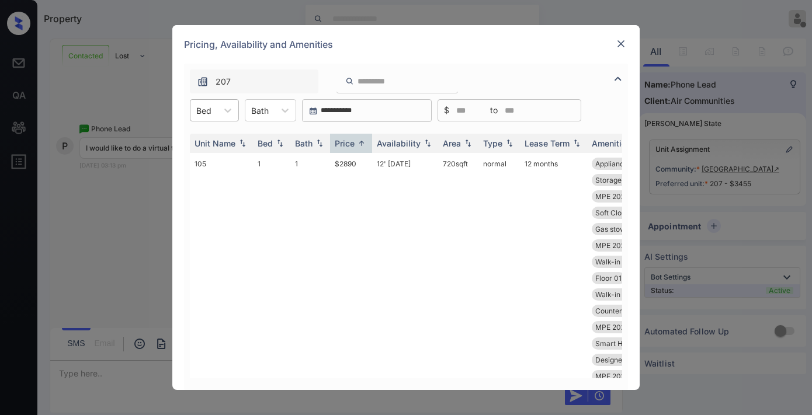
click at [215, 107] on div "Bed" at bounding box center [203, 110] width 27 height 17
click at [216, 161] on div "2" at bounding box center [214, 160] width 49 height 21
drag, startPoint x: 364, startPoint y: 158, endPoint x: 325, endPoint y: 158, distance: 39.1
copy tr "$3355"
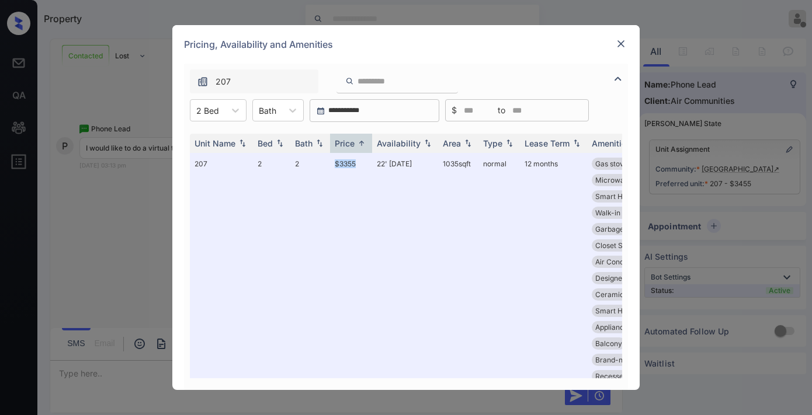
click at [620, 44] on img at bounding box center [621, 44] width 12 height 12
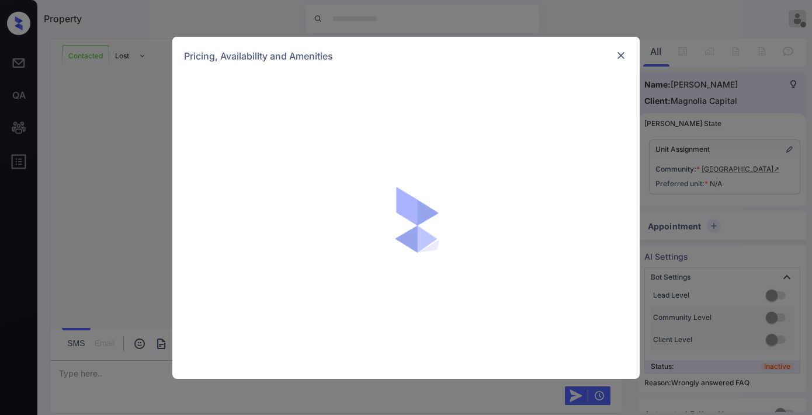
scroll to position [2098, 0]
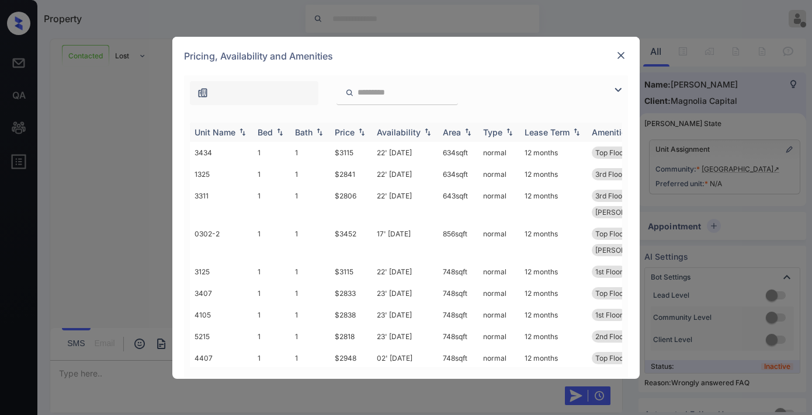
click at [354, 136] on div "Price" at bounding box center [345, 132] width 20 height 10
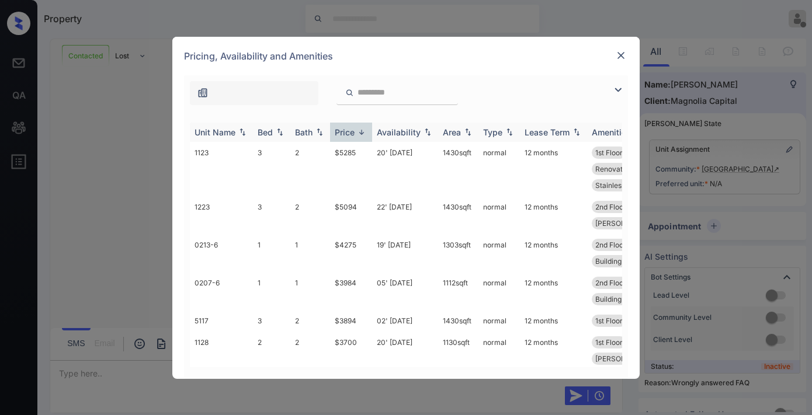
click at [354, 136] on div "Price" at bounding box center [345, 132] width 20 height 10
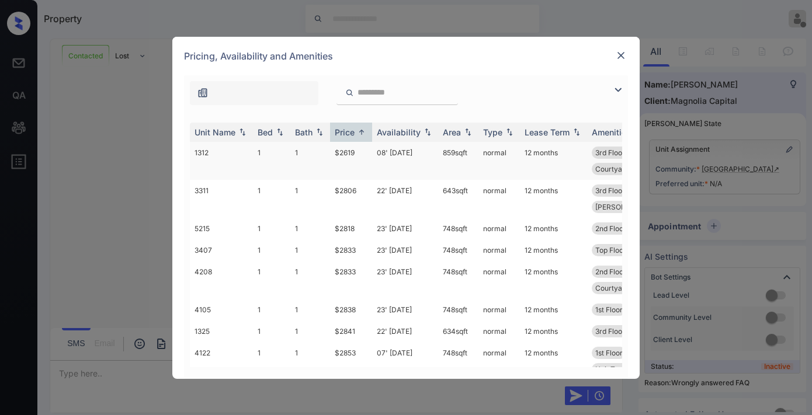
click at [354, 157] on td "$2619" at bounding box center [351, 161] width 42 height 38
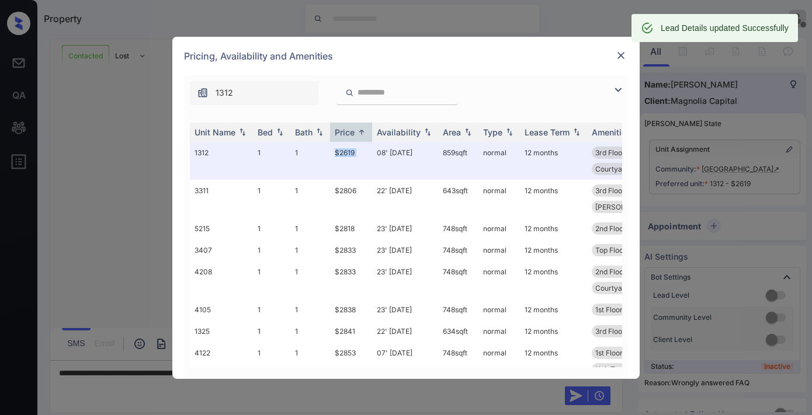
click at [623, 53] on img at bounding box center [621, 56] width 12 height 12
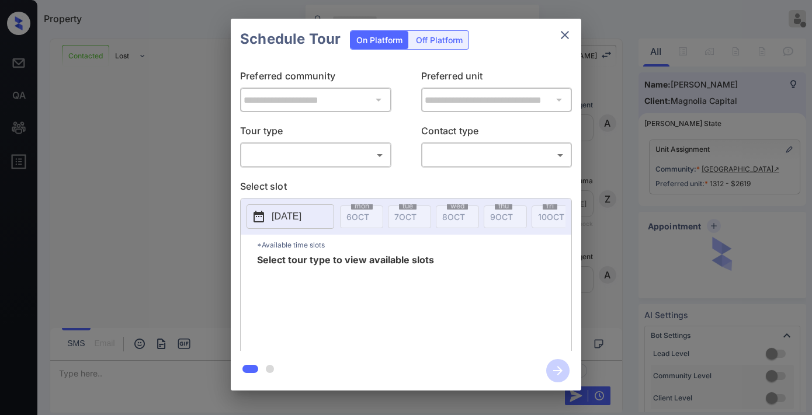
scroll to position [2640, 0]
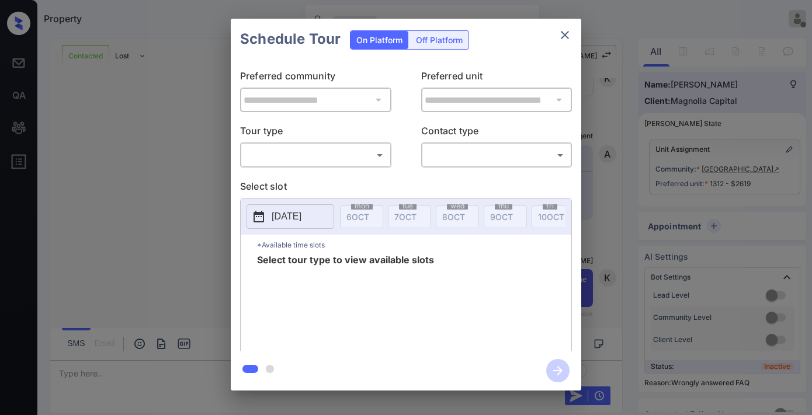
click at [562, 33] on icon "close" at bounding box center [565, 35] width 14 height 14
click at [320, 152] on body "Property Samantha Soliven Offline Set yourself online Set yourself on break Pro…" at bounding box center [406, 207] width 812 height 415
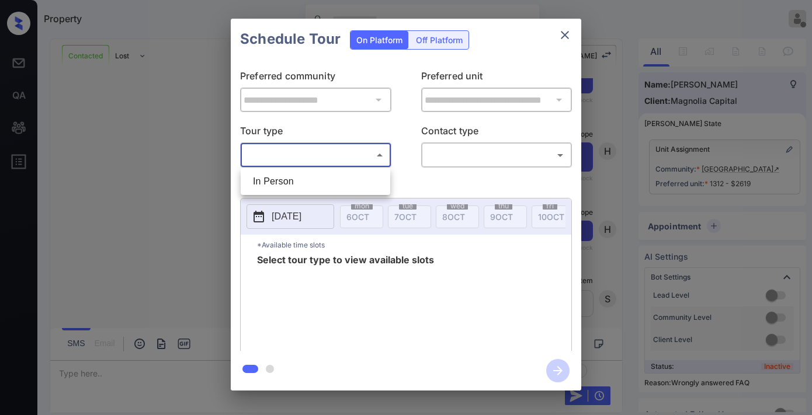
click at [310, 178] on li "In Person" at bounding box center [316, 181] width 144 height 21
type input "********"
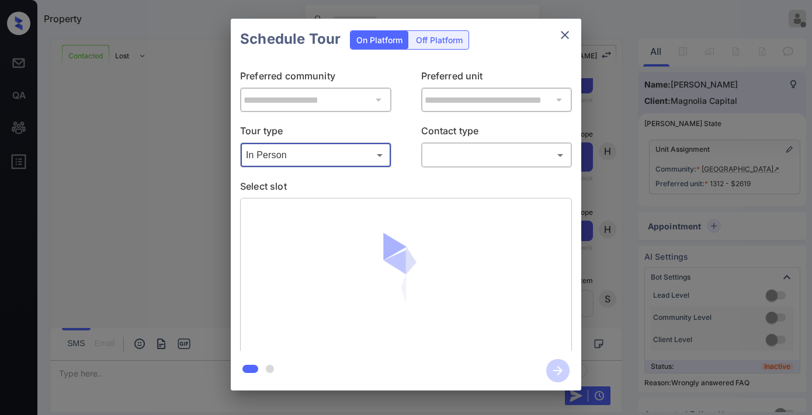
click at [461, 161] on body "Property Samantha Soliven Offline Set yourself online Set yourself on break Pro…" at bounding box center [406, 207] width 812 height 415
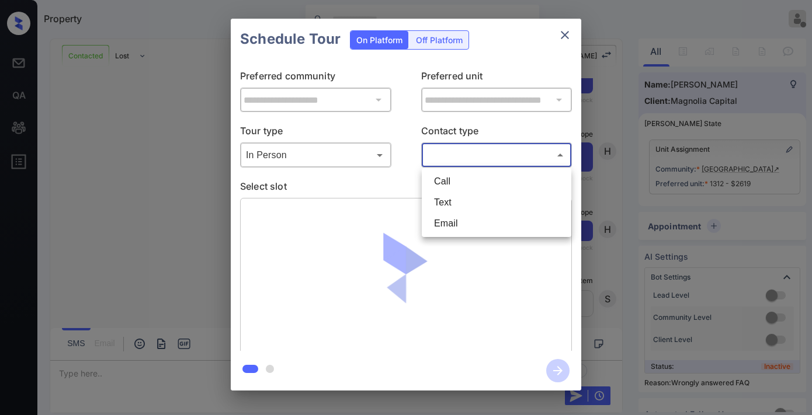
click at [454, 199] on li "Text" at bounding box center [497, 202] width 144 height 21
type input "****"
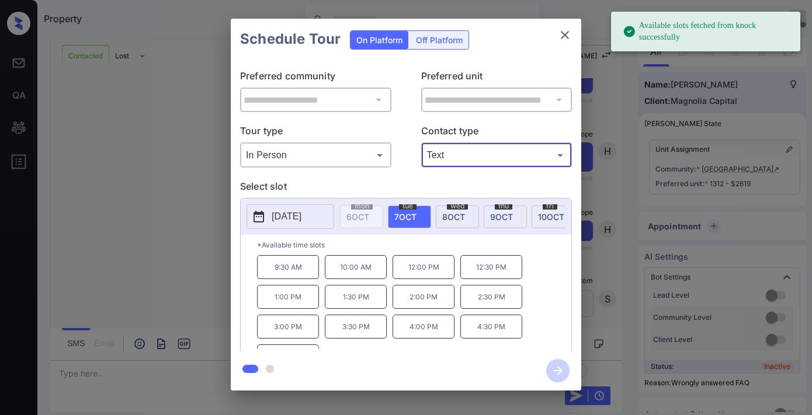
click at [301, 214] on p "2025-10-07" at bounding box center [287, 217] width 30 height 14
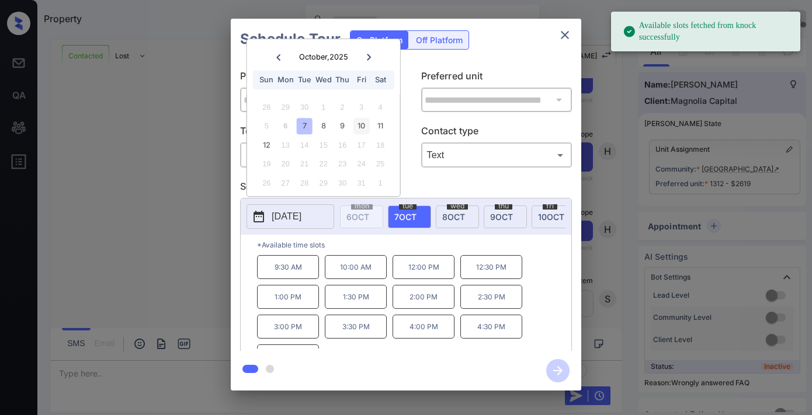
click at [361, 127] on div "10" at bounding box center [361, 127] width 16 height 16
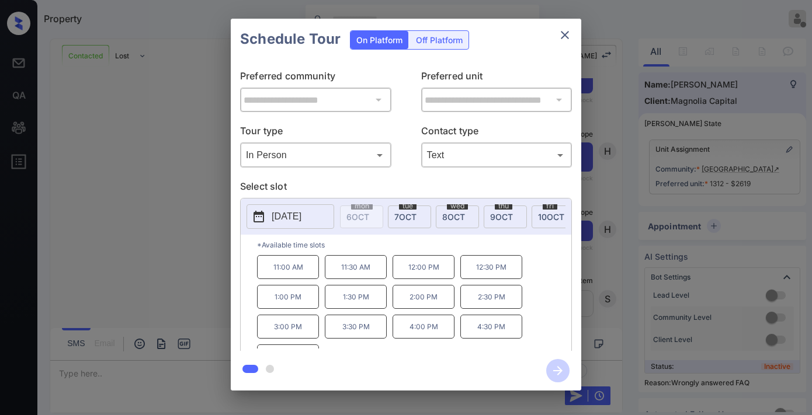
click at [287, 276] on p "11:00 AM" at bounding box center [288, 267] width 62 height 24
click at [552, 370] on icon "button" at bounding box center [557, 370] width 23 height 23
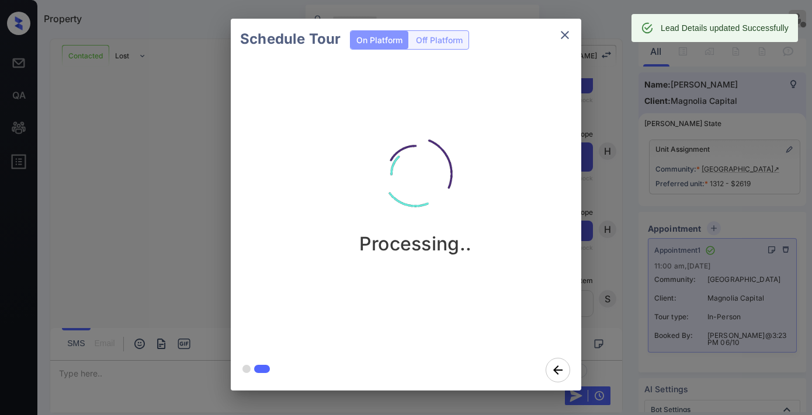
click at [567, 38] on icon "close" at bounding box center [565, 35] width 14 height 14
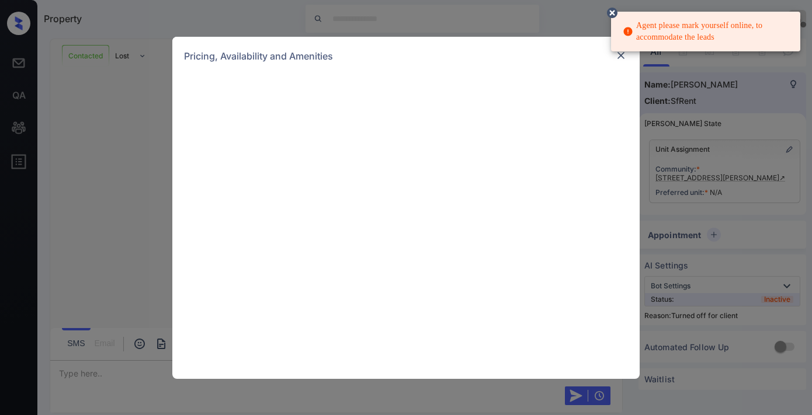
scroll to position [1995, 0]
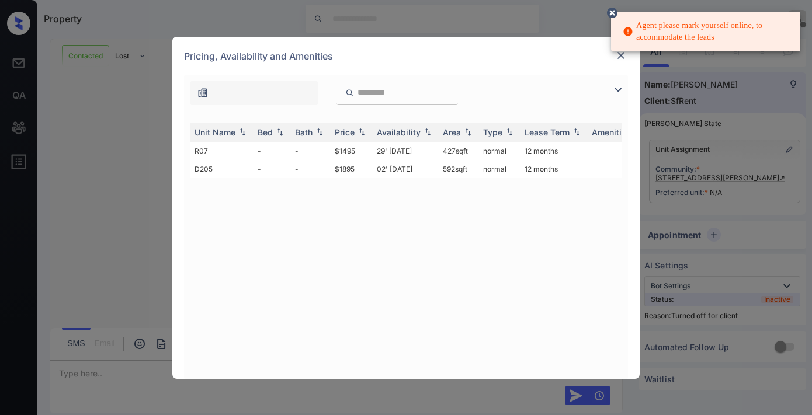
click at [610, 12] on icon at bounding box center [612, 13] width 11 height 11
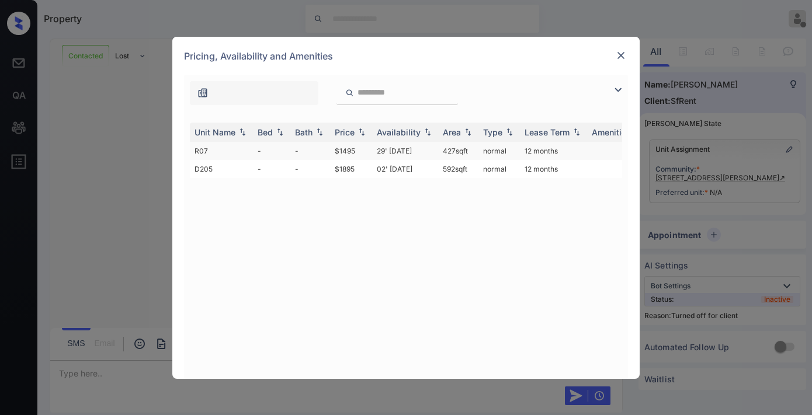
click at [359, 145] on td "$1495" at bounding box center [351, 151] width 42 height 18
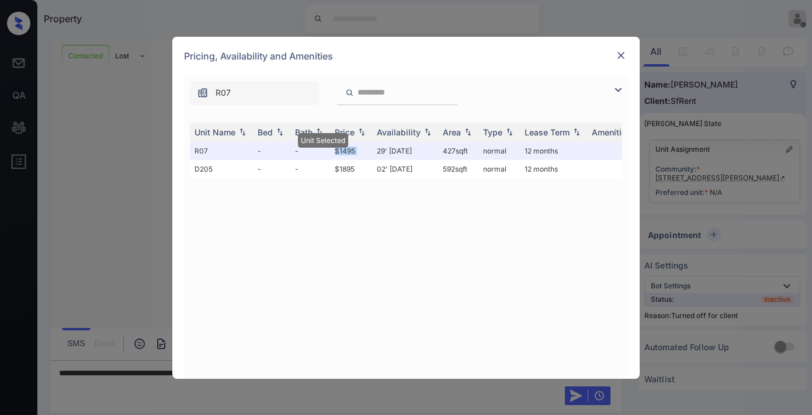
click at [618, 56] on img at bounding box center [621, 56] width 12 height 12
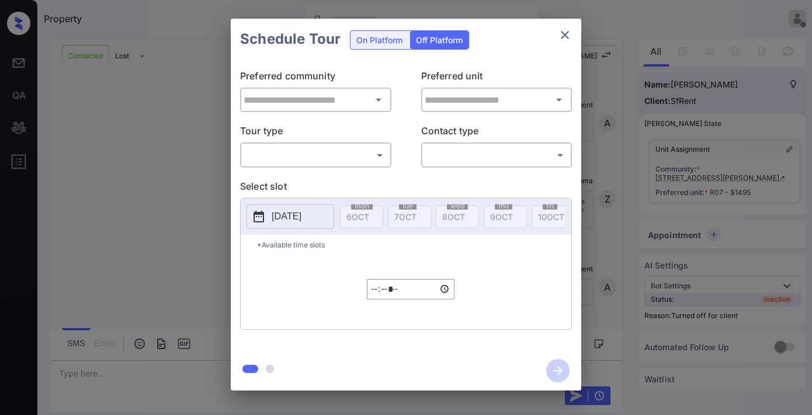
click at [361, 148] on body "Property [PERSON_NAME] Offline Set yourself online Set yourself on break Profil…" at bounding box center [406, 207] width 812 height 415
type input "********"
click at [460, 154] on div at bounding box center [406, 207] width 812 height 415
click at [460, 154] on body "Property [PERSON_NAME] Offline Set yourself online Set yourself on break Profil…" at bounding box center [406, 207] width 812 height 415
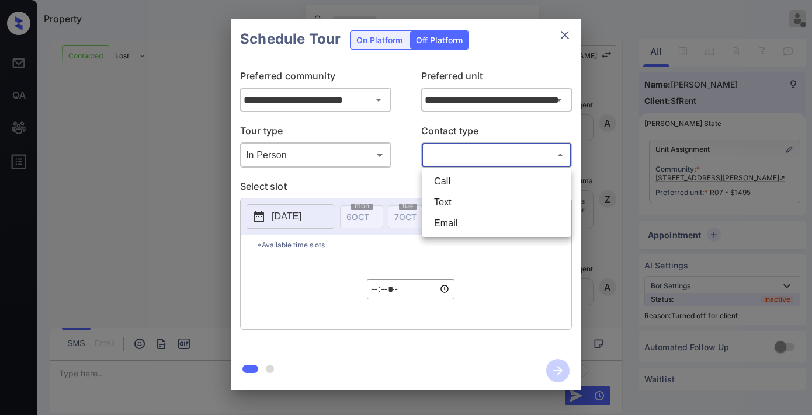
scroll to position [1995, 0]
click at [470, 201] on li "Text" at bounding box center [497, 202] width 144 height 21
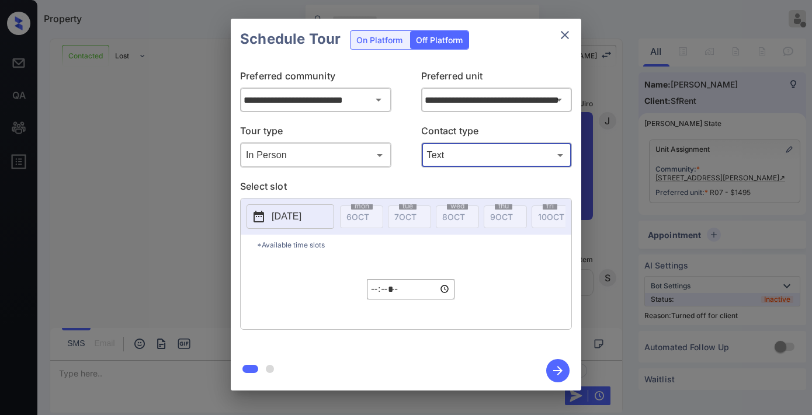
type input "****"
type input "**********"
click at [301, 210] on p "[DATE]" at bounding box center [287, 217] width 30 height 14
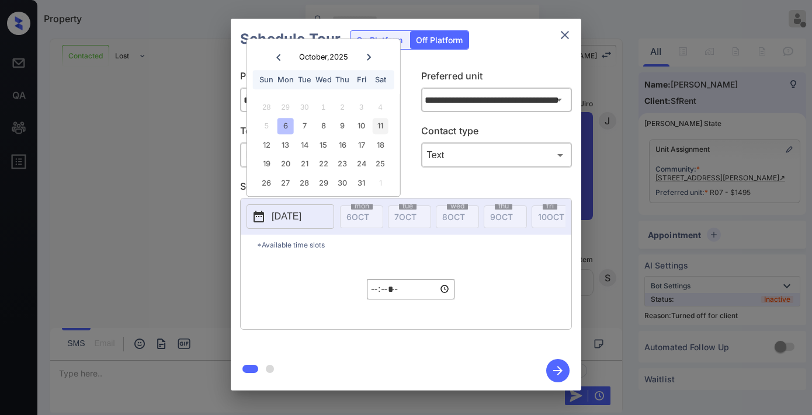
click at [384, 124] on div "11" at bounding box center [380, 127] width 16 height 16
click at [371, 297] on input "*****" at bounding box center [411, 289] width 88 height 20
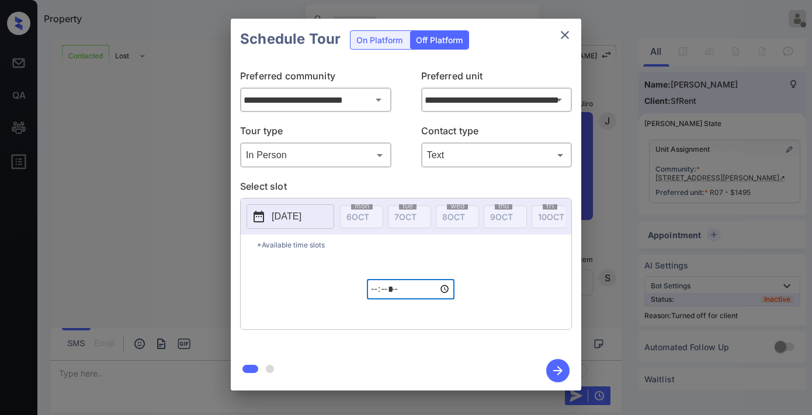
type input "*****"
click at [553, 371] on icon "button" at bounding box center [557, 370] width 9 height 9
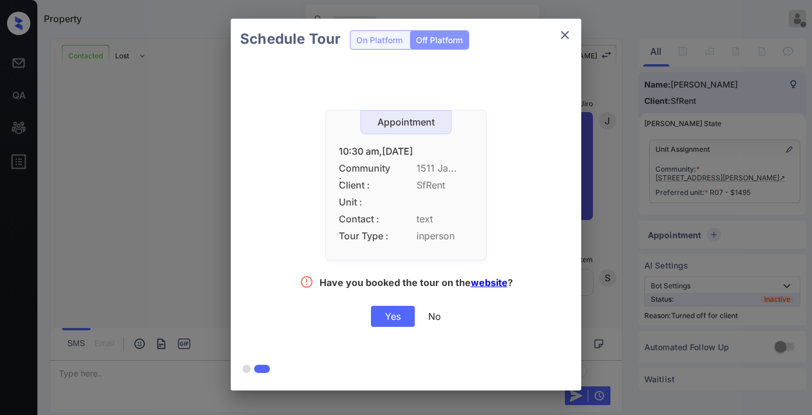
click at [392, 311] on div "Yes" at bounding box center [393, 316] width 44 height 21
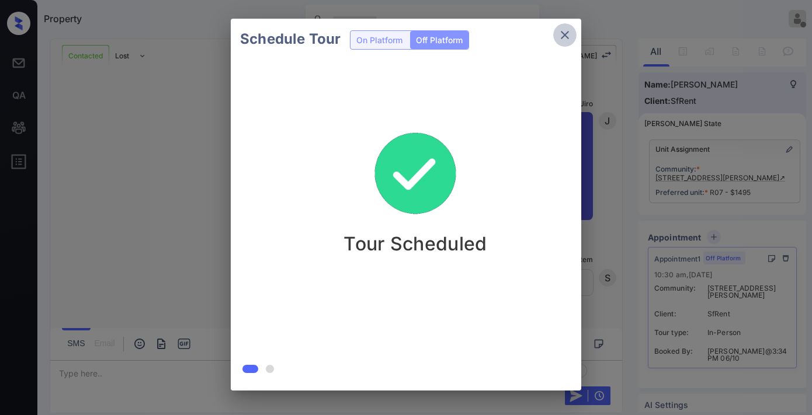
click at [564, 32] on icon "close" at bounding box center [565, 35] width 14 height 14
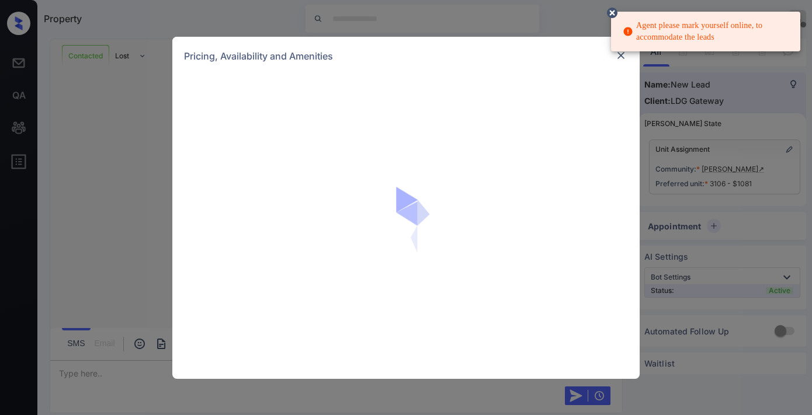
scroll to position [1198, 0]
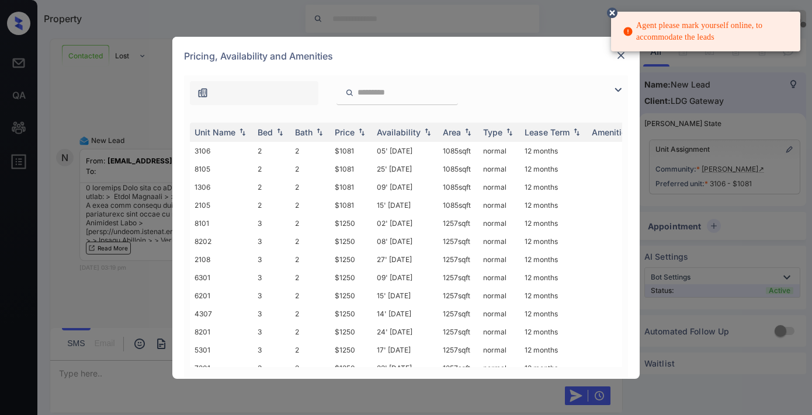
click at [610, 10] on icon at bounding box center [612, 13] width 11 height 11
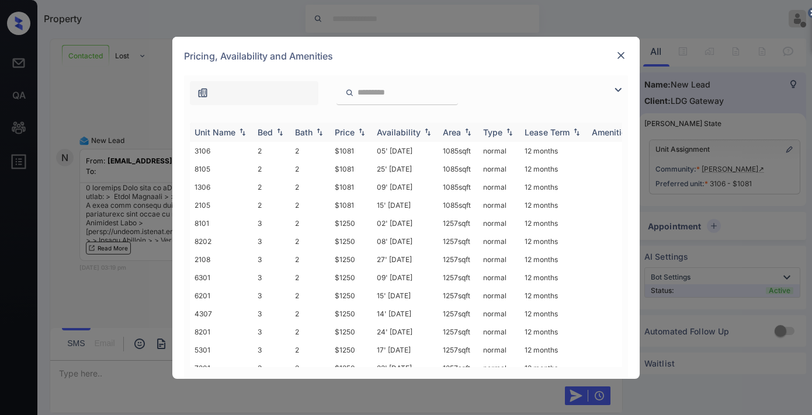
click at [345, 124] on th "Price" at bounding box center [351, 132] width 42 height 19
click at [349, 131] on div "Price" at bounding box center [345, 132] width 20 height 10
drag, startPoint x: 359, startPoint y: 152, endPoint x: 322, endPoint y: 153, distance: 36.2
click at [322, 153] on tr "3106 2 2 $1081 05' [DATE] sqft normal 12 months" at bounding box center [495, 151] width 610 height 18
click at [619, 55] on img at bounding box center [621, 56] width 12 height 12
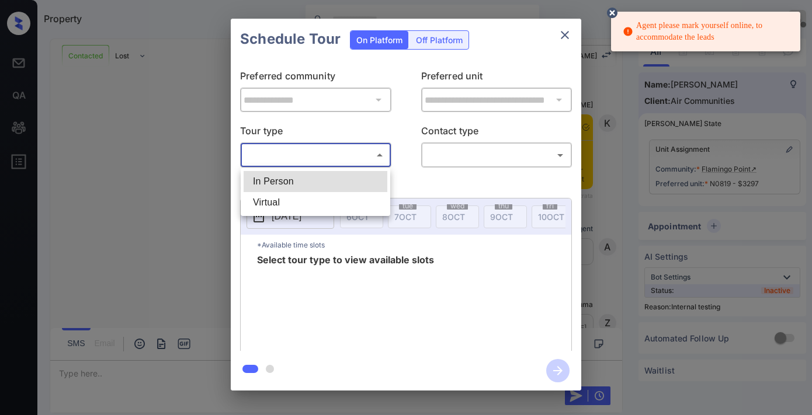
scroll to position [2221, 0]
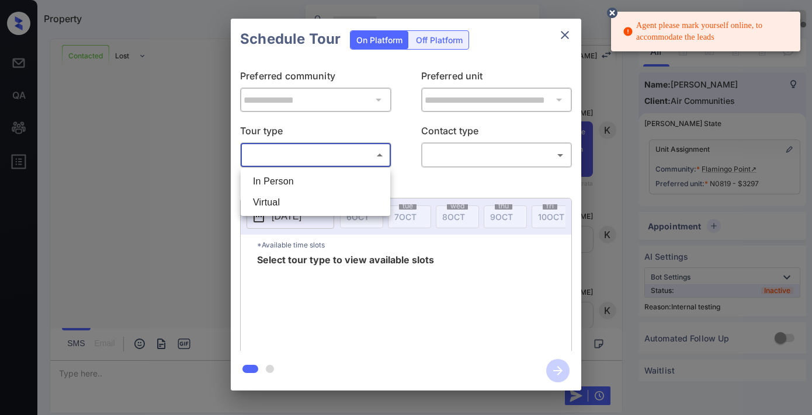
click at [564, 33] on div at bounding box center [406, 207] width 812 height 415
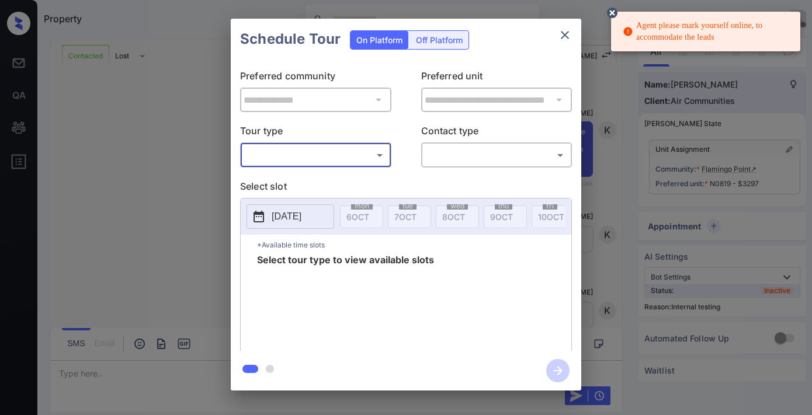
click at [569, 44] on button "close" at bounding box center [564, 34] width 23 height 23
